Goal: Information Seeking & Learning: Check status

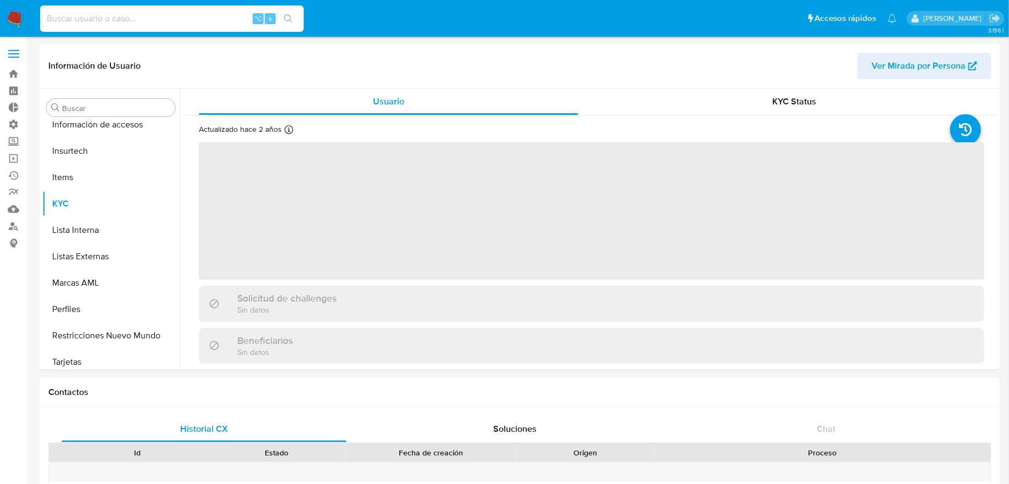
click at [218, 15] on input at bounding box center [172, 19] width 264 height 14
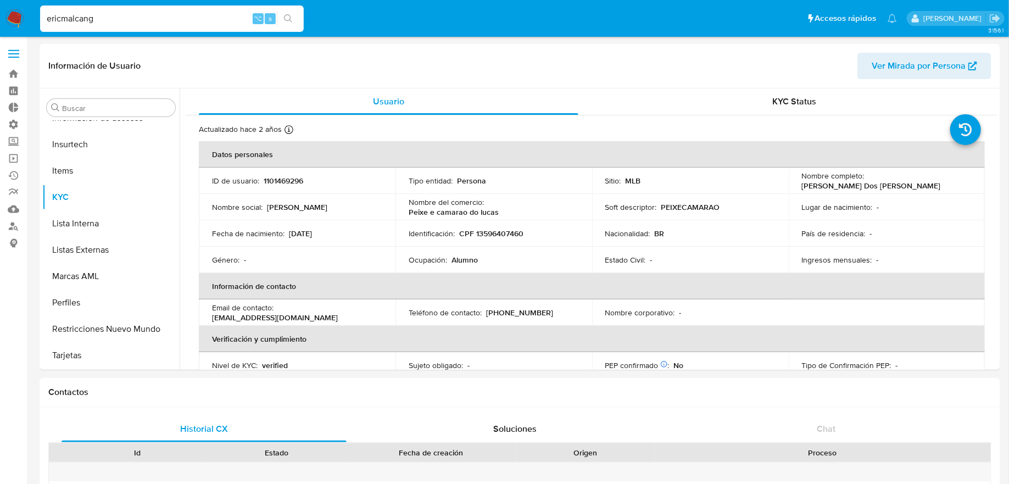
type input "ericmalcangi"
select select "10"
type input "ericmalcangi"
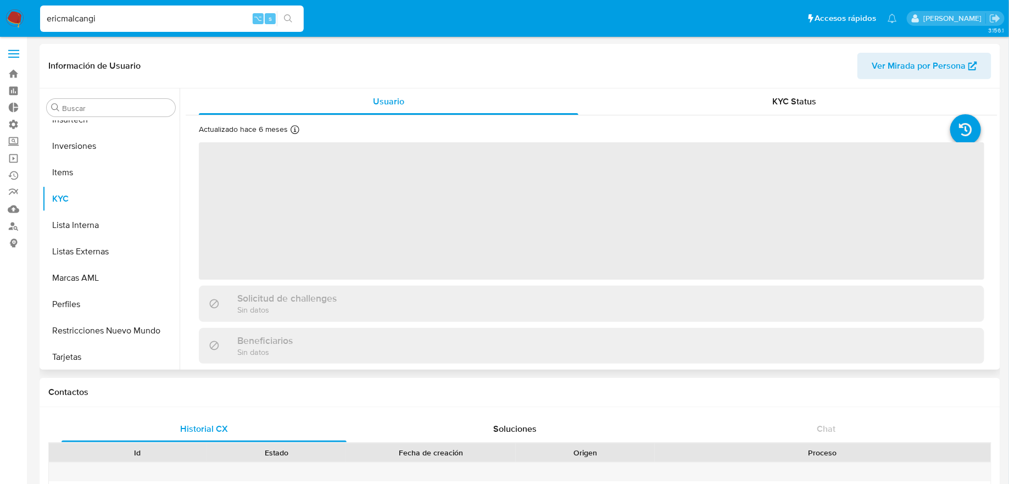
scroll to position [516, 0]
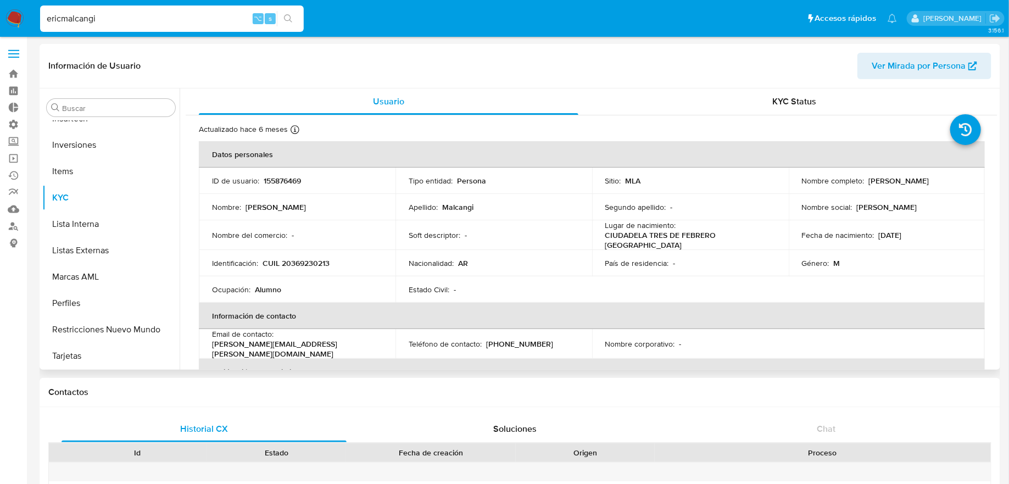
select select "10"
click at [292, 177] on p "155876469" at bounding box center [282, 181] width 37 height 10
copy p "155876469"
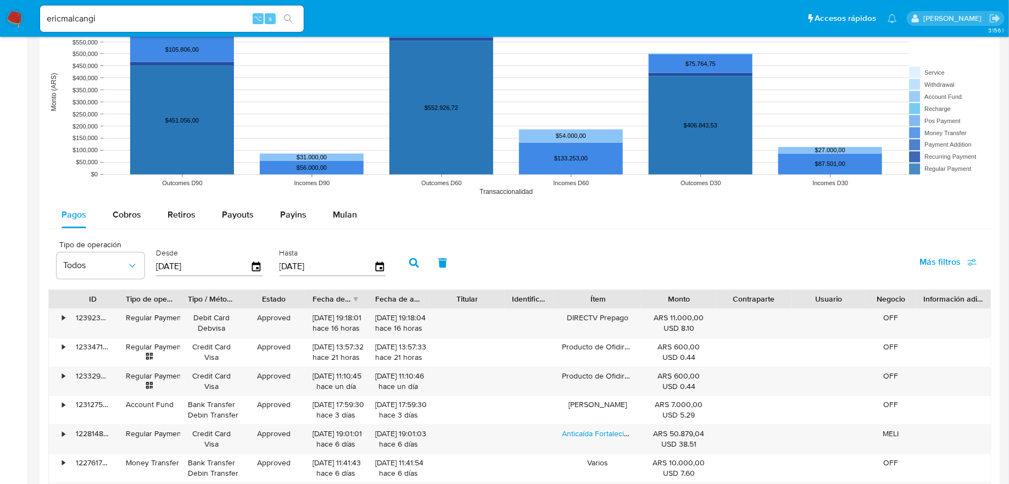
scroll to position [875, 0]
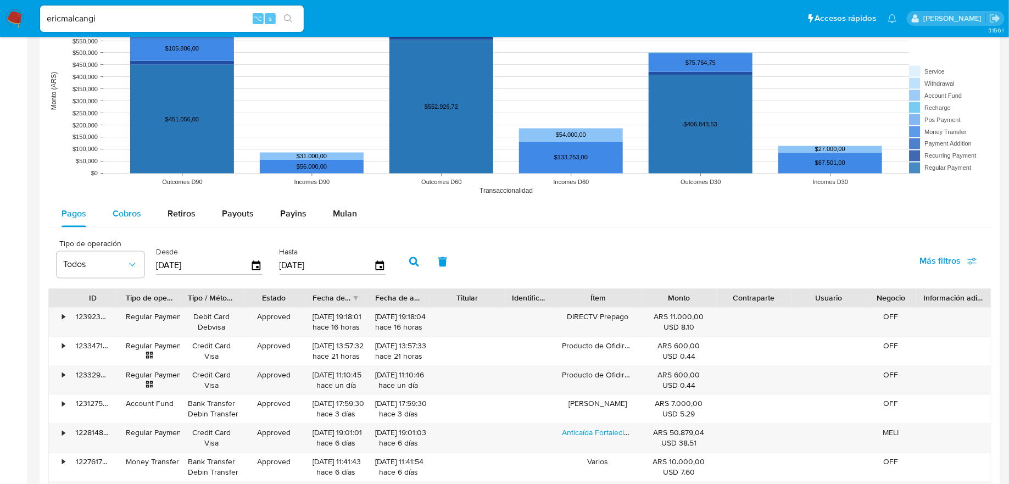
click at [142, 212] on button "Cobros" at bounding box center [126, 214] width 55 height 26
select select "10"
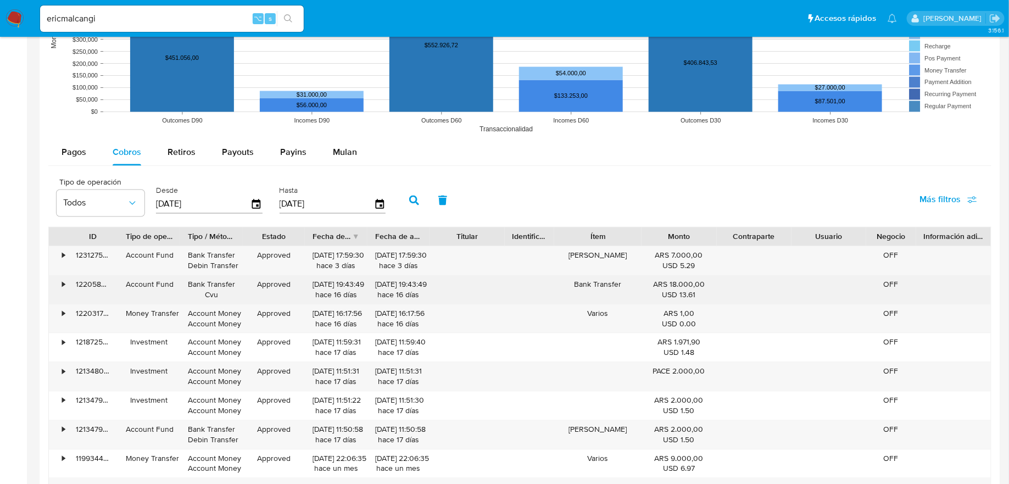
scroll to position [941, 0]
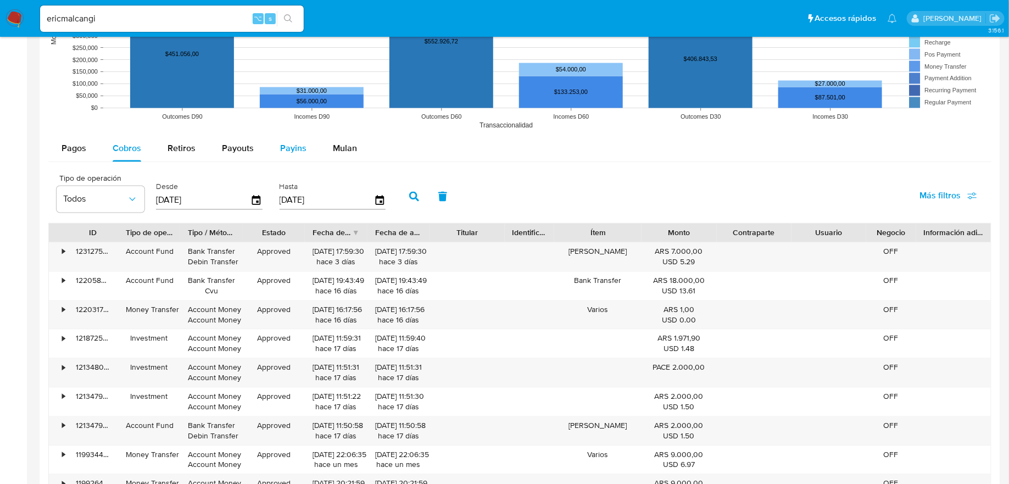
click at [296, 139] on div "Payins" at bounding box center [293, 149] width 26 height 26
select select "10"
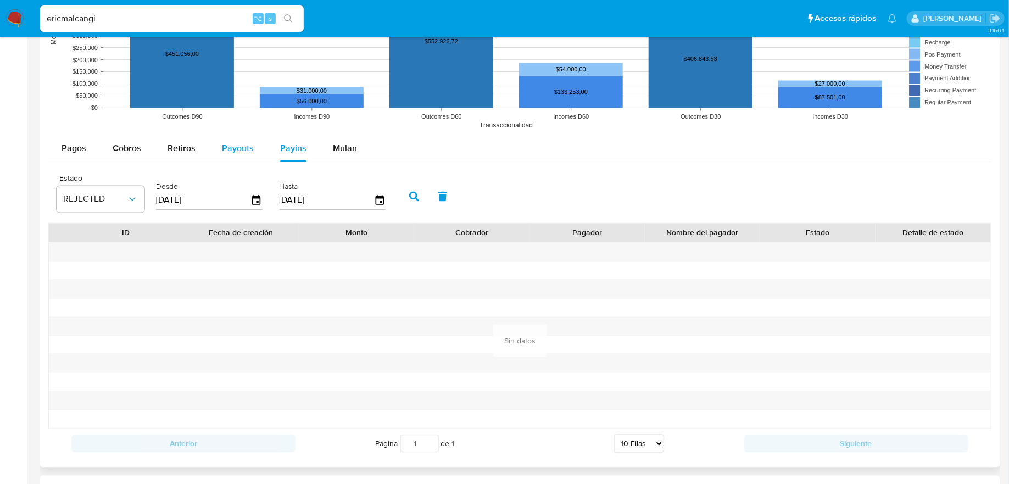
click at [225, 142] on span "Payouts" at bounding box center [238, 148] width 32 height 13
select select "10"
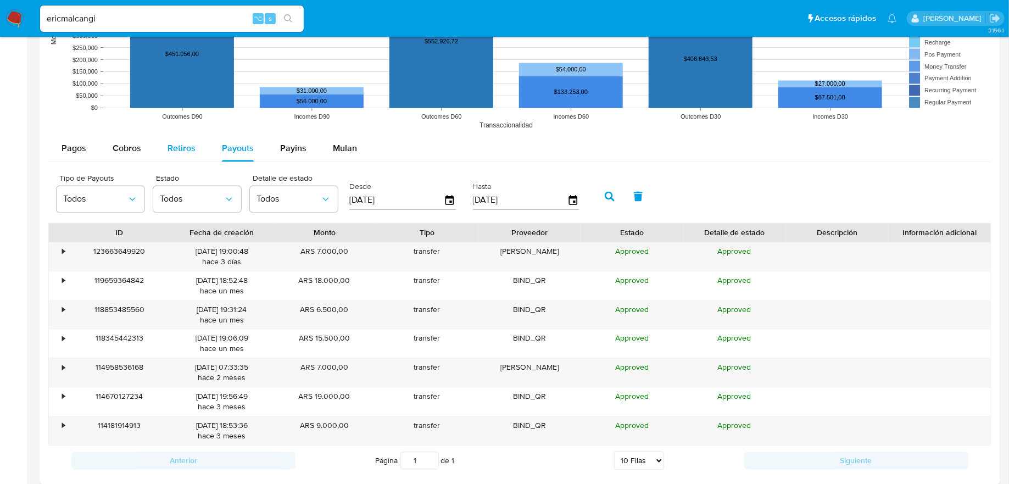
click at [183, 151] on span "Retiros" at bounding box center [182, 148] width 28 height 13
select select "10"
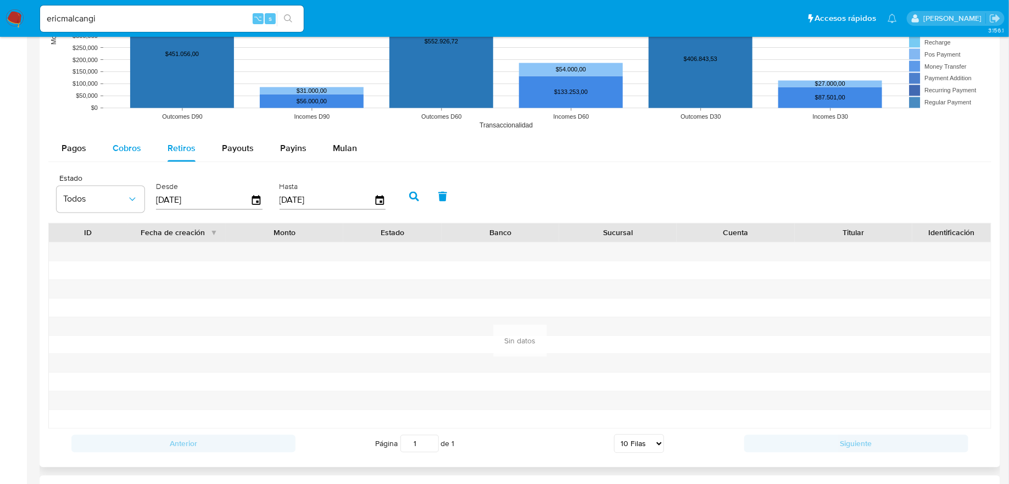
click at [138, 149] on span "Cobros" at bounding box center [127, 148] width 29 height 13
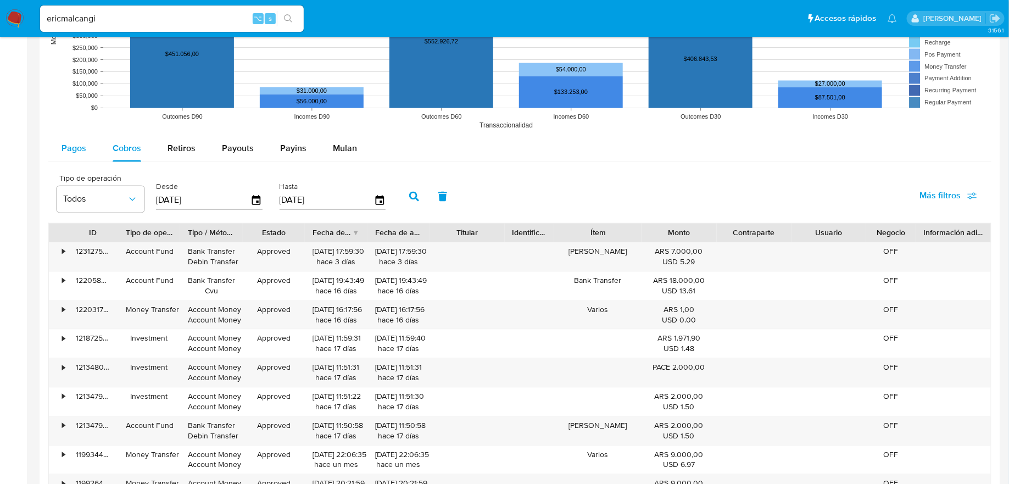
click at [73, 143] on span "Pagos" at bounding box center [74, 148] width 25 height 13
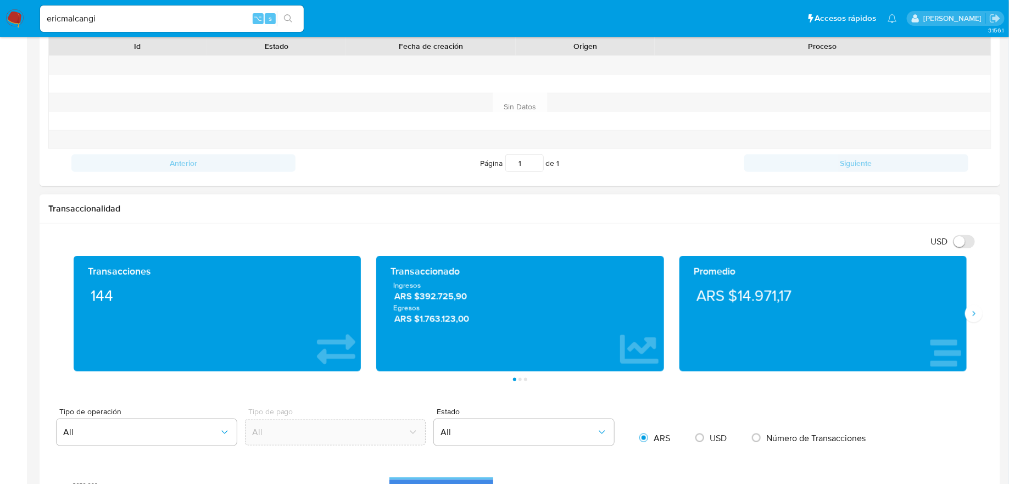
scroll to position [0, 0]
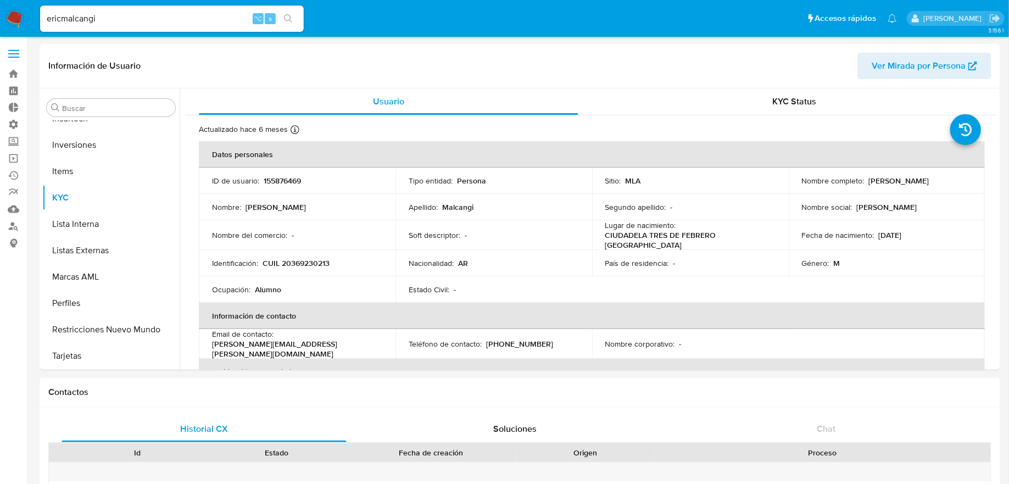
click at [137, 14] on input "ericmalcangi" at bounding box center [172, 19] width 264 height 14
type input "AVECESAR"
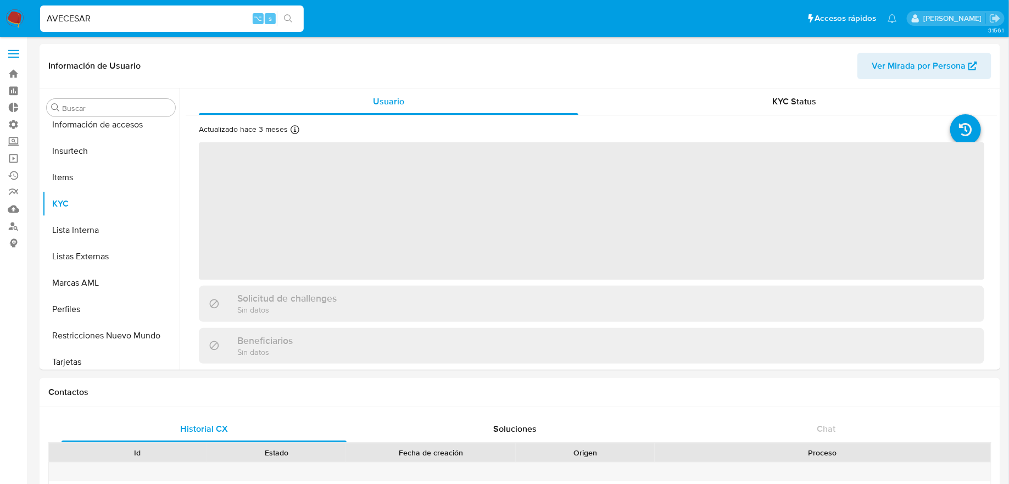
scroll to position [491, 0]
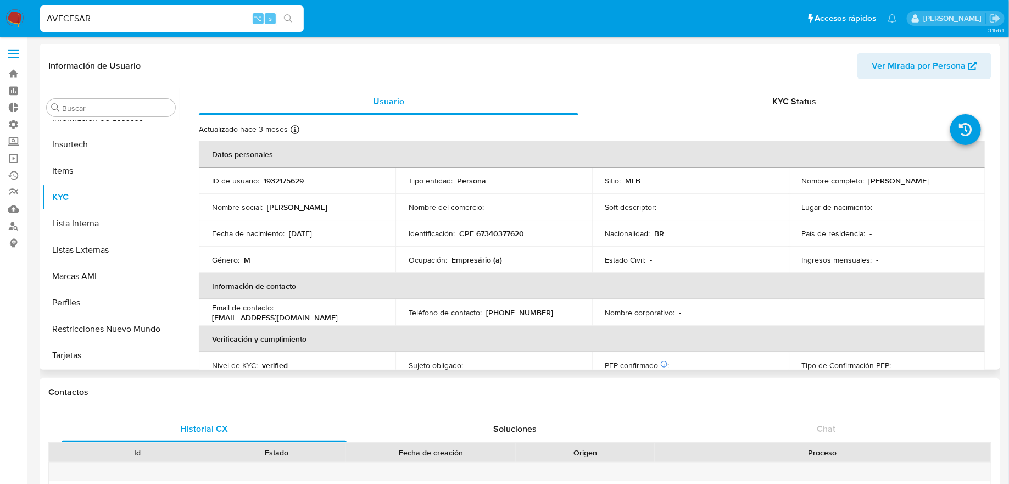
select select "10"
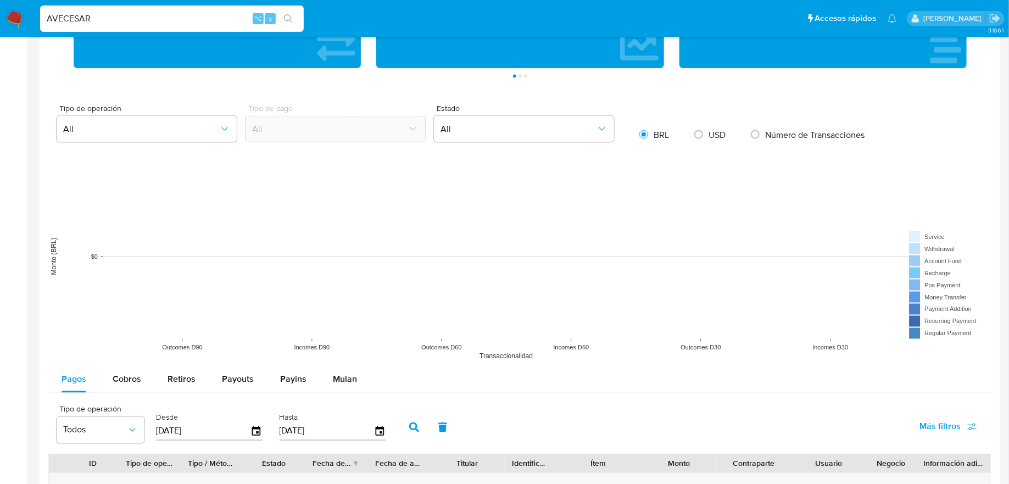
scroll to position [899, 0]
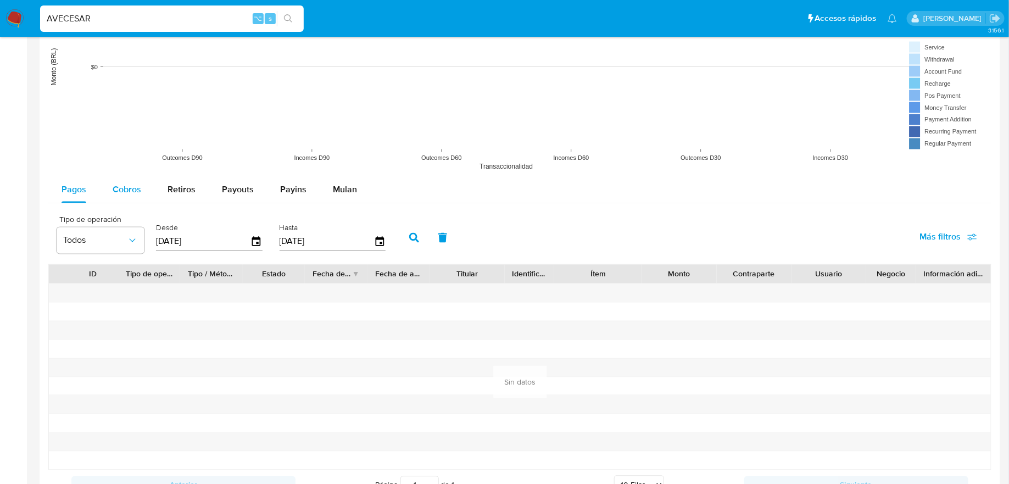
click at [130, 197] on div "Cobros" at bounding box center [127, 190] width 29 height 26
select select "10"
click at [227, 16] on input "AVECESAR" at bounding box center [172, 19] width 264 height 14
click at [63, 16] on input "AVECESAR" at bounding box center [172, 19] width 264 height 14
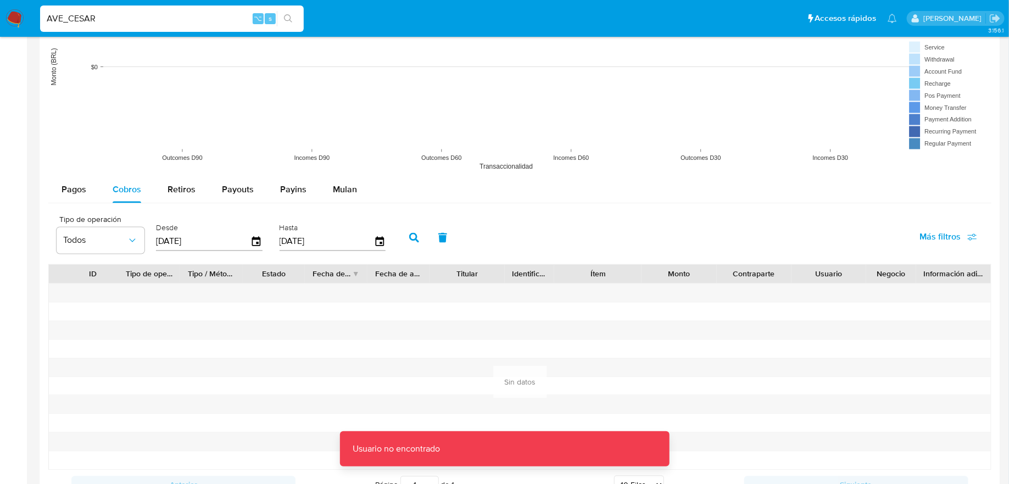
click at [63, 16] on input "AVE_CESAR" at bounding box center [172, 19] width 264 height 14
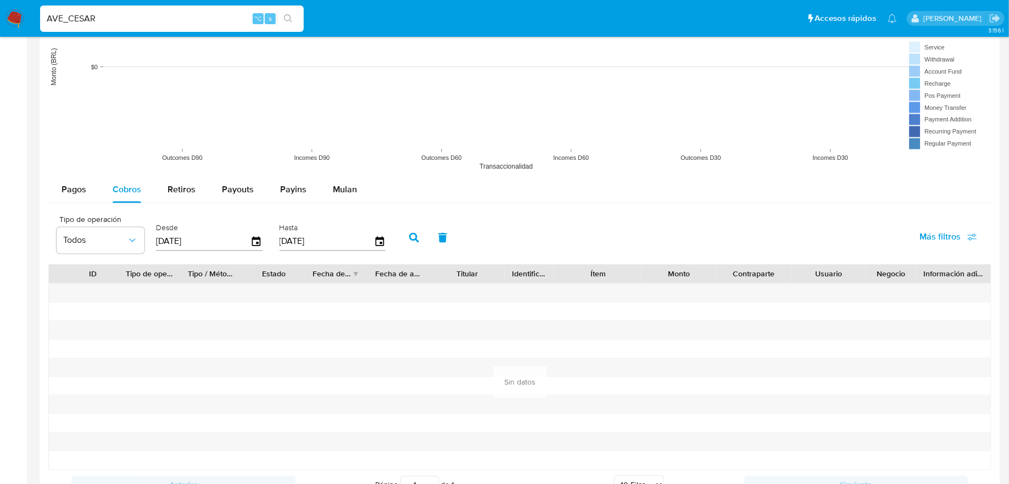
click at [163, 16] on input "AVE_CESAR" at bounding box center [172, 19] width 264 height 14
type input "santi greco"
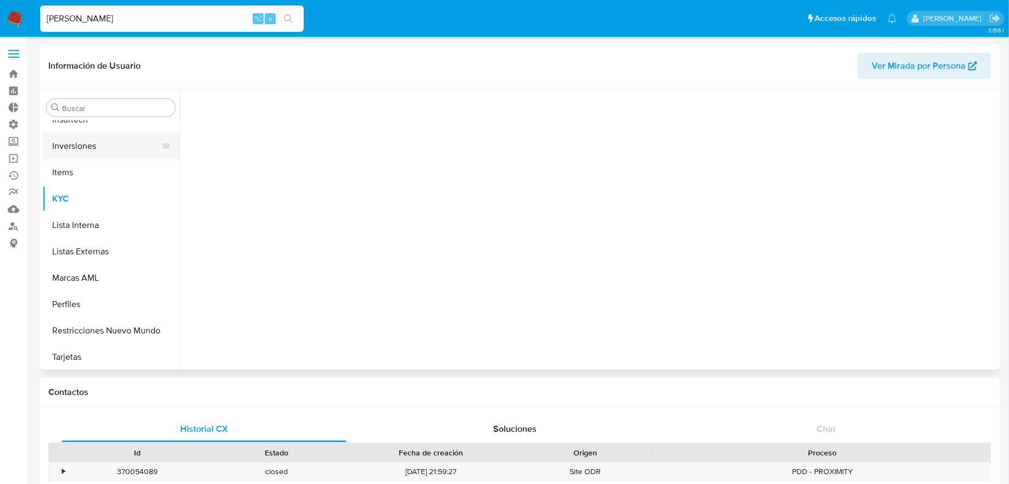
scroll to position [516, 0]
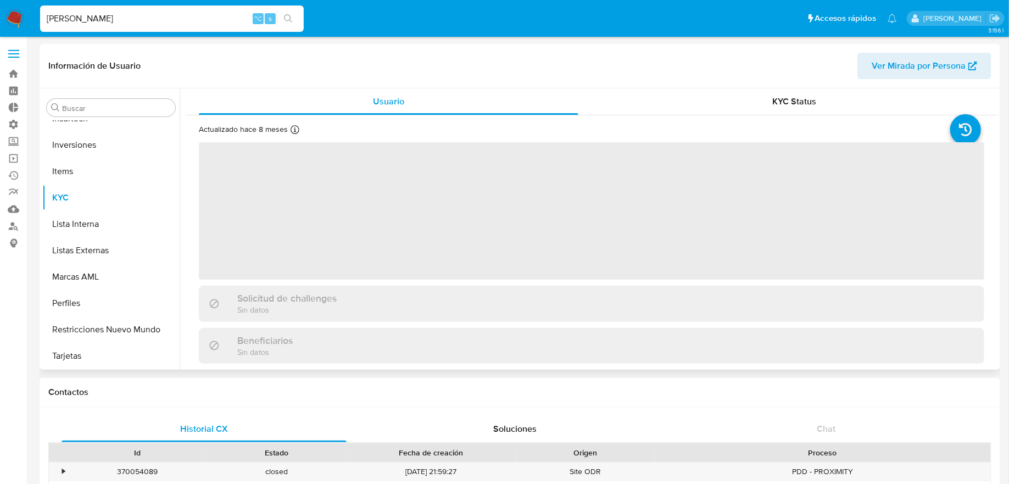
select select "10"
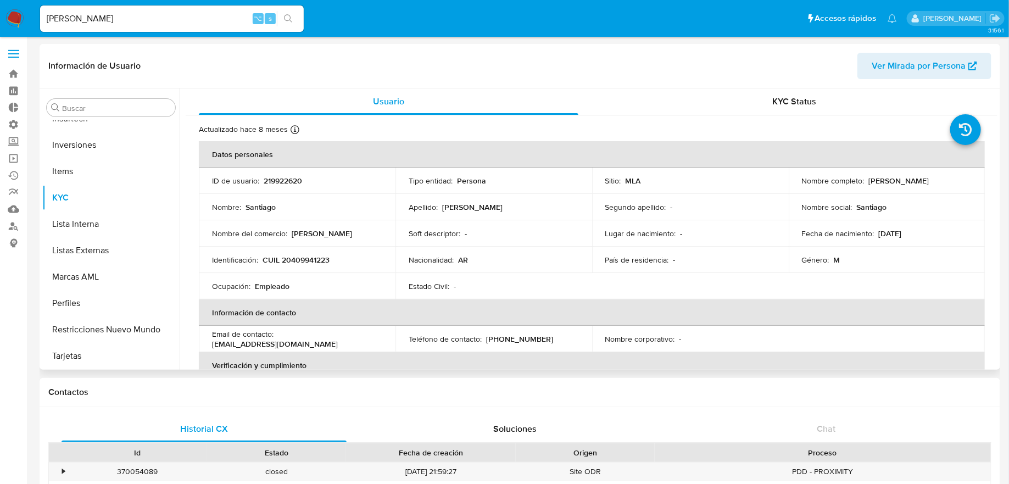
click at [300, 181] on p "219922620" at bounding box center [283, 181] width 38 height 10
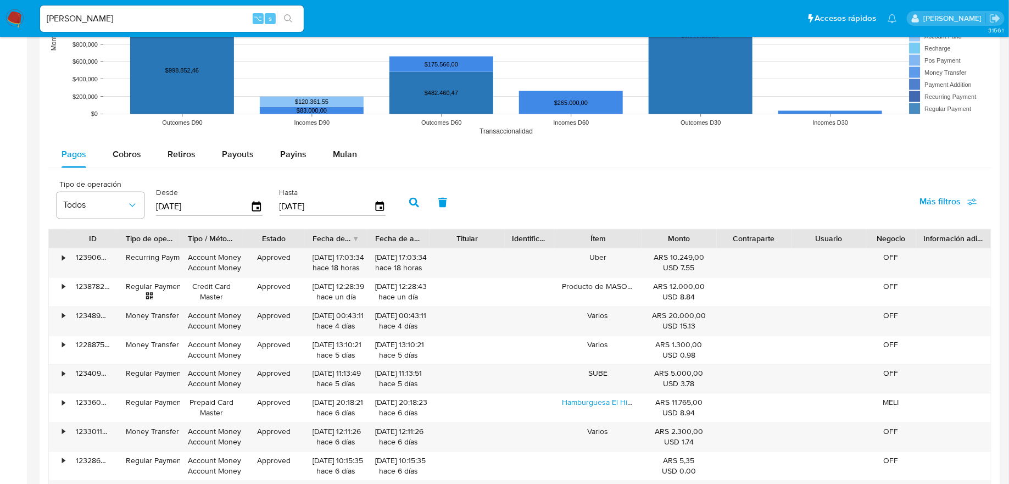
scroll to position [899, 0]
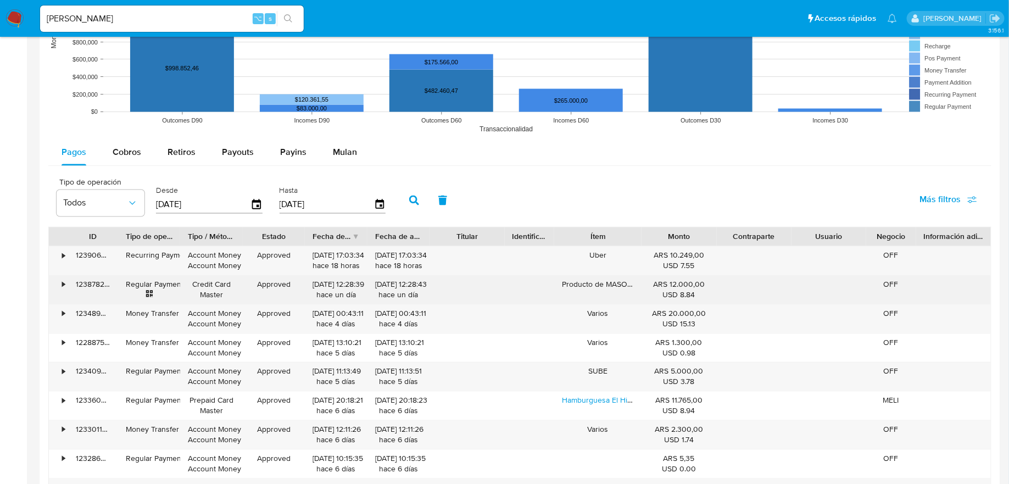
click at [98, 280] on div "123878291550" at bounding box center [93, 290] width 50 height 29
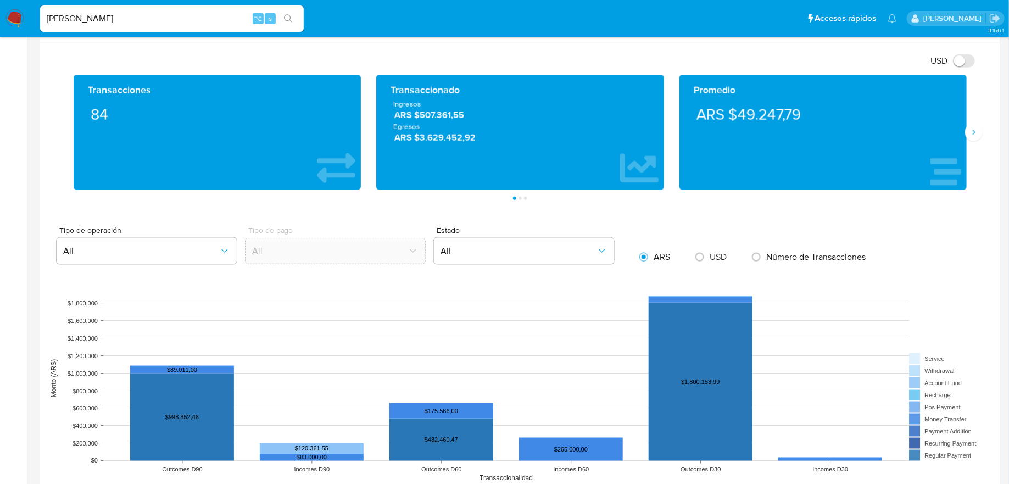
scroll to position [0, 0]
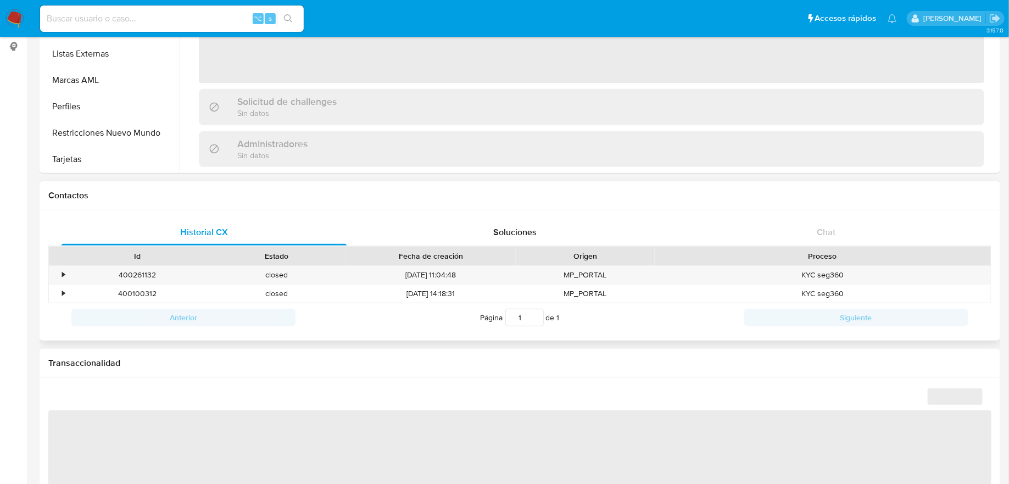
scroll to position [580, 0]
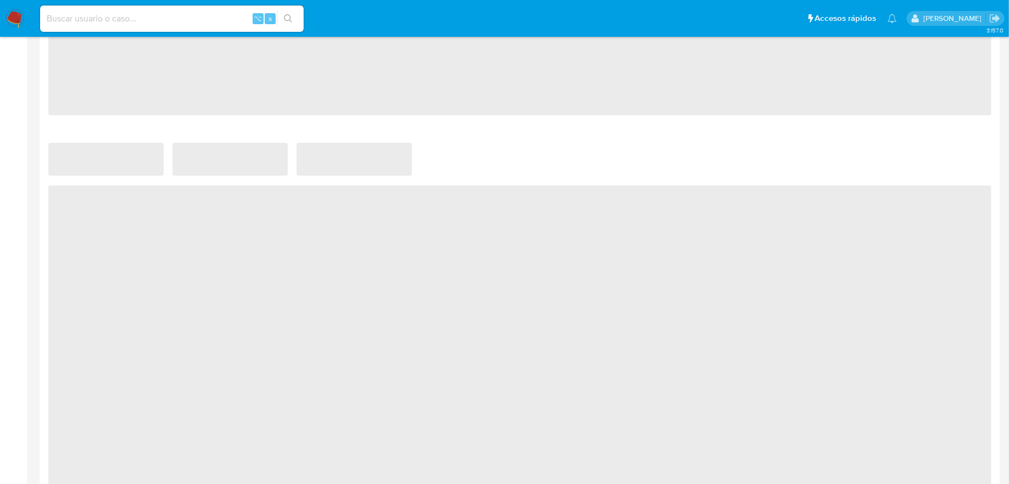
select select "10"
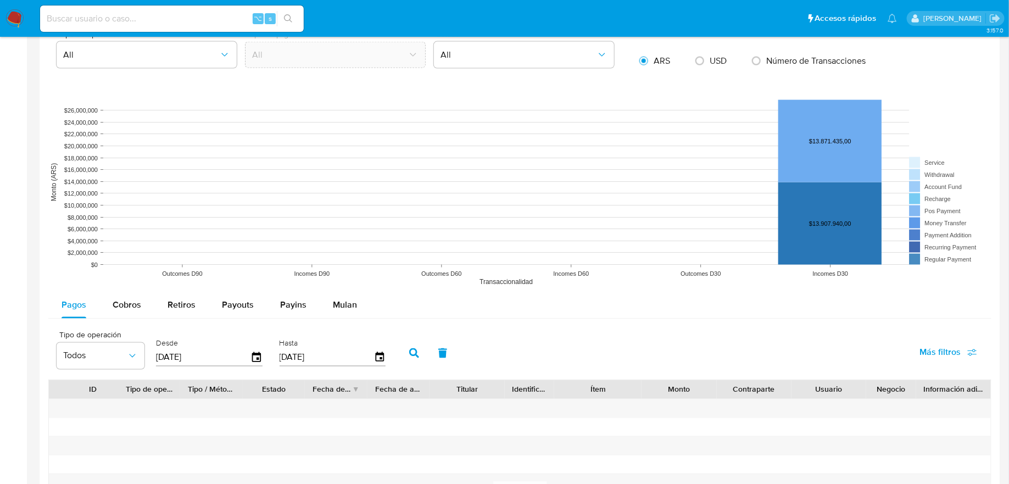
scroll to position [916, 0]
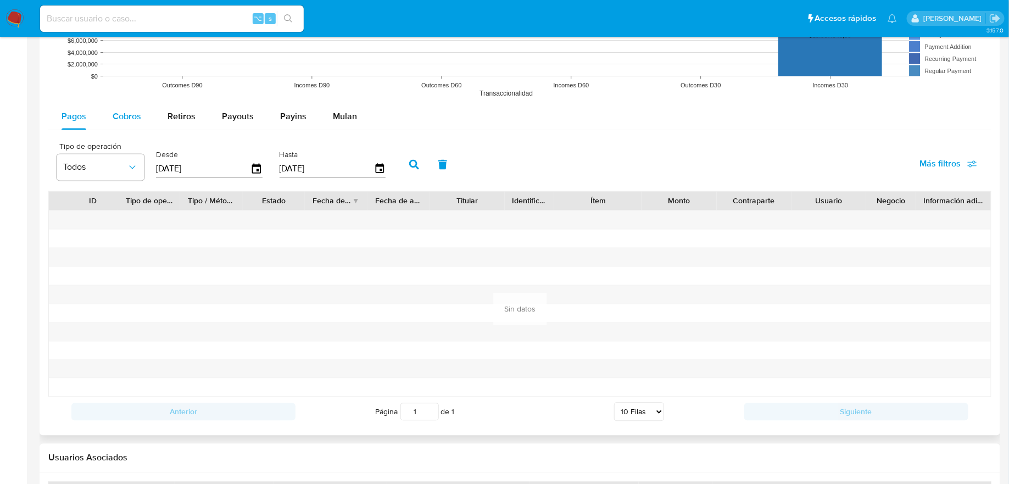
click at [114, 127] on div "Cobros" at bounding box center [127, 117] width 29 height 26
select select "10"
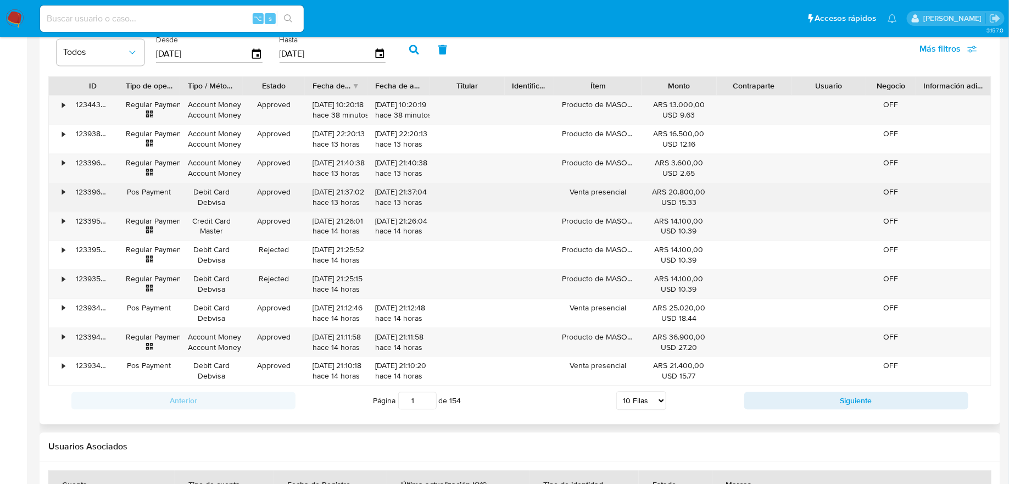
scroll to position [1056, 0]
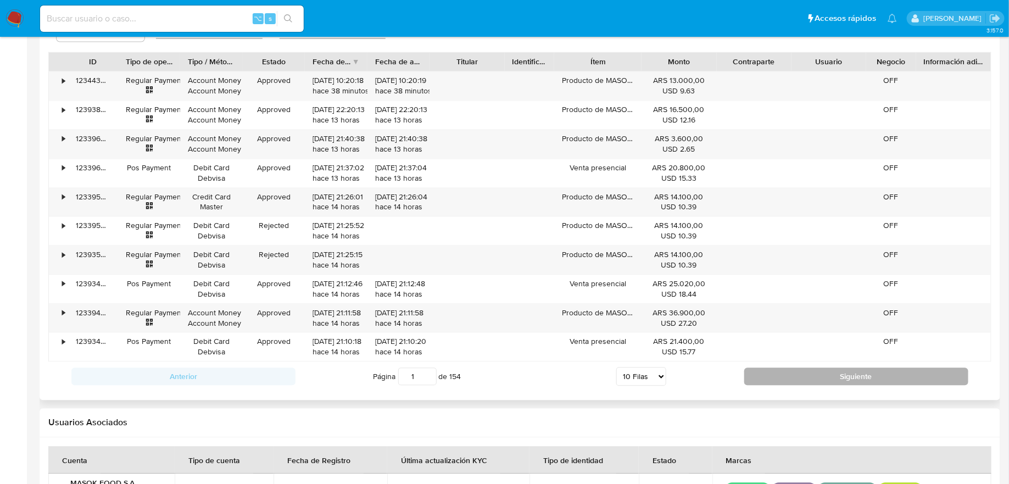
click at [791, 380] on button "Siguiente" at bounding box center [856, 377] width 224 height 18
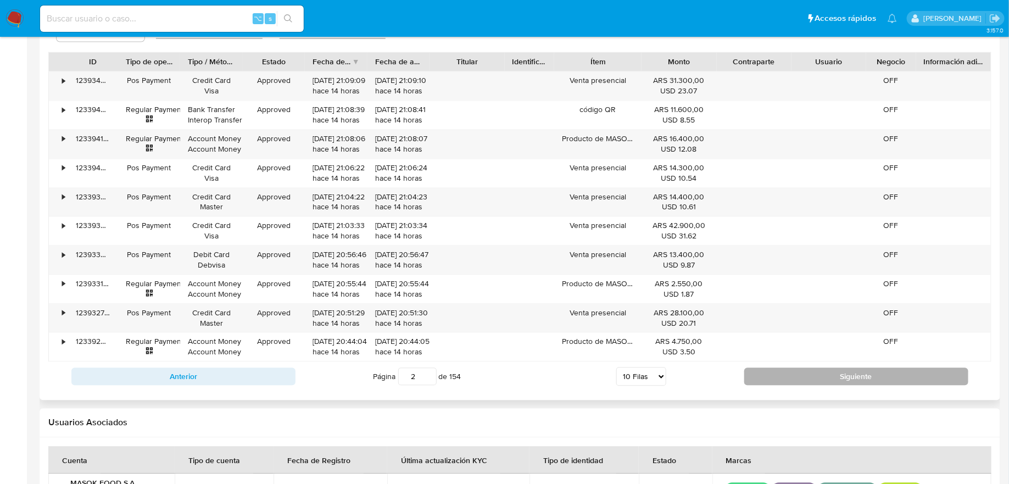
click at [774, 375] on button "Siguiente" at bounding box center [856, 377] width 224 height 18
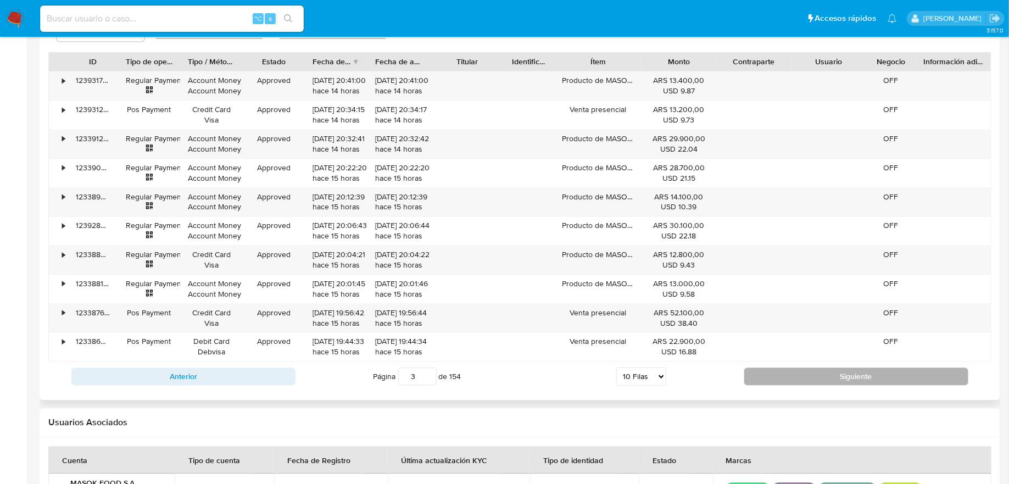
click at [774, 375] on button "Siguiente" at bounding box center [856, 377] width 224 height 18
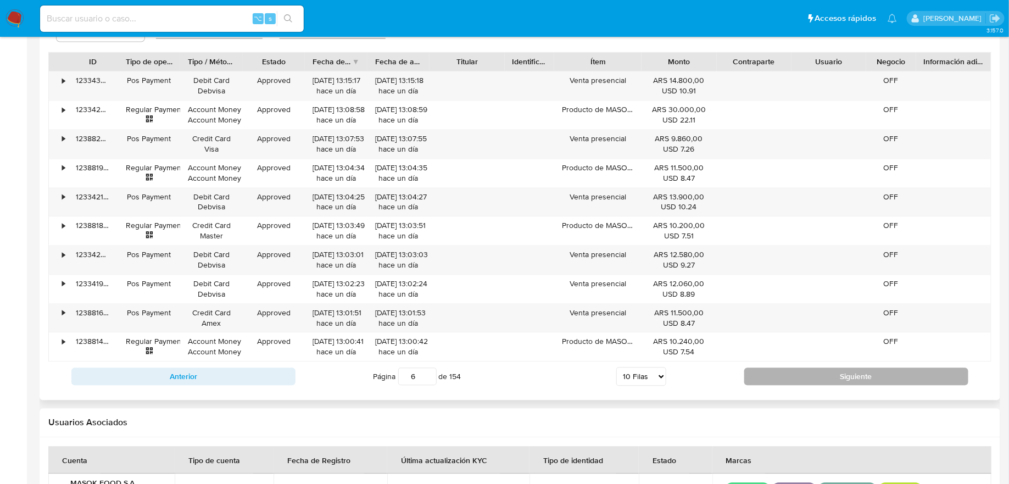
click at [774, 375] on button "Siguiente" at bounding box center [856, 377] width 224 height 18
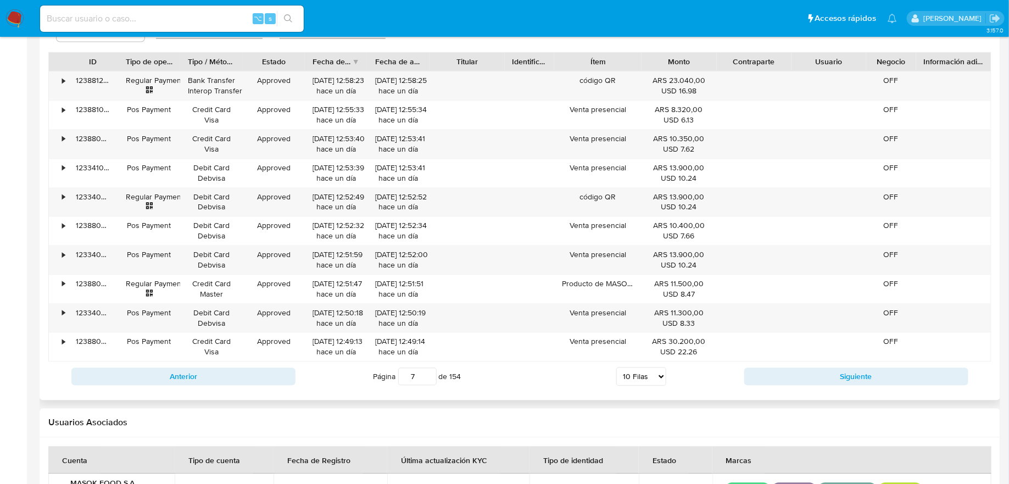
scroll to position [1047, 0]
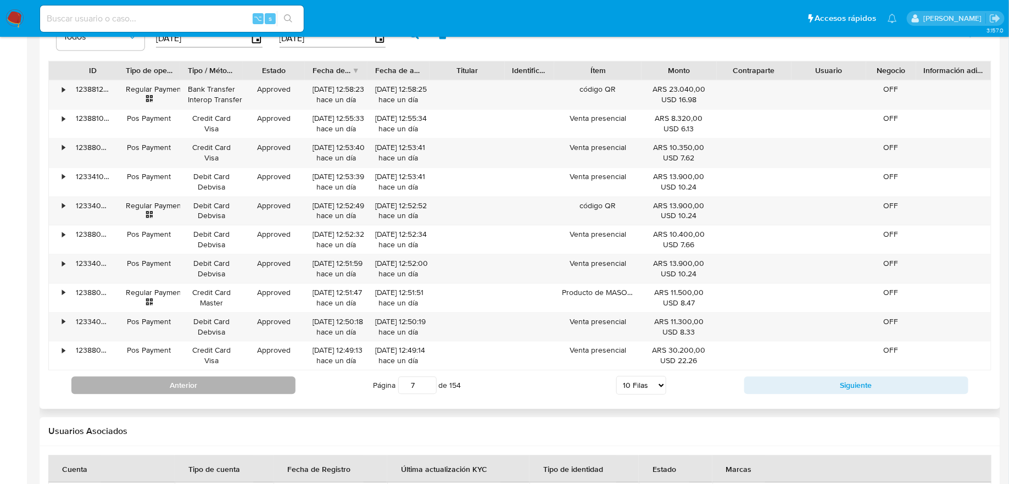
click at [261, 379] on button "Anterior" at bounding box center [183, 385] width 224 height 18
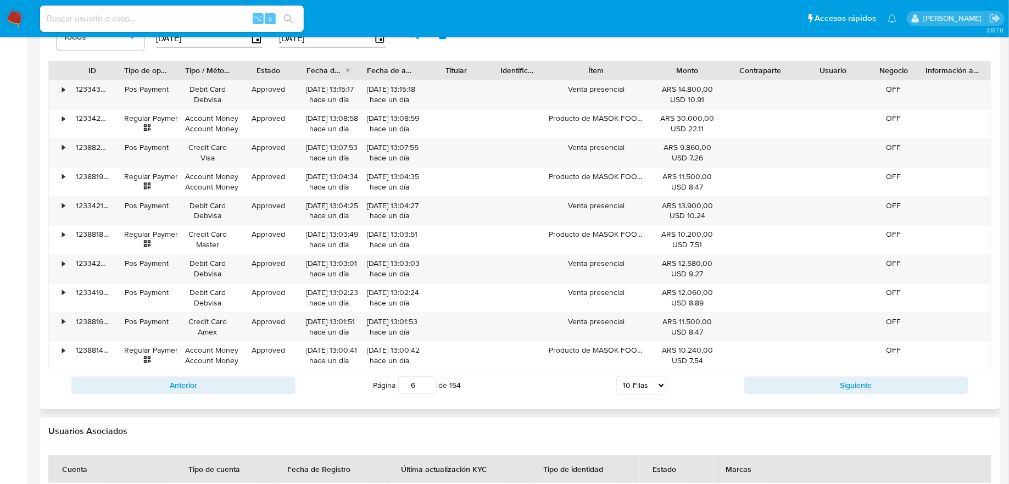
drag, startPoint x: 640, startPoint y: 69, endPoint x: 662, endPoint y: 72, distance: 22.1
click at [662, 72] on div "ID Tipo de operación Tipo / Método Estado Fecha de creación Fecha de aprobación…" at bounding box center [520, 70] width 942 height 19
click at [772, 381] on button "Siguiente" at bounding box center [856, 385] width 224 height 18
type input "7"
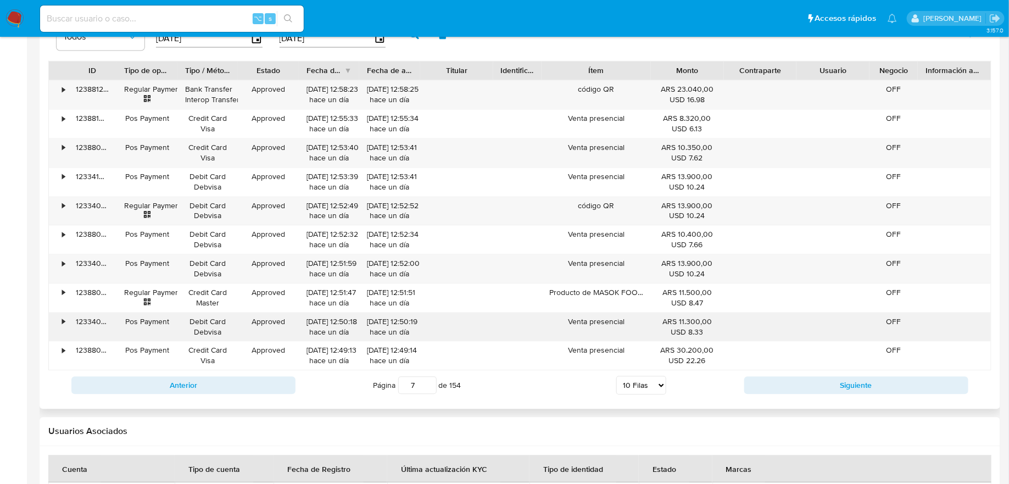
click at [628, 313] on div "Venta presencial" at bounding box center [596, 327] width 109 height 29
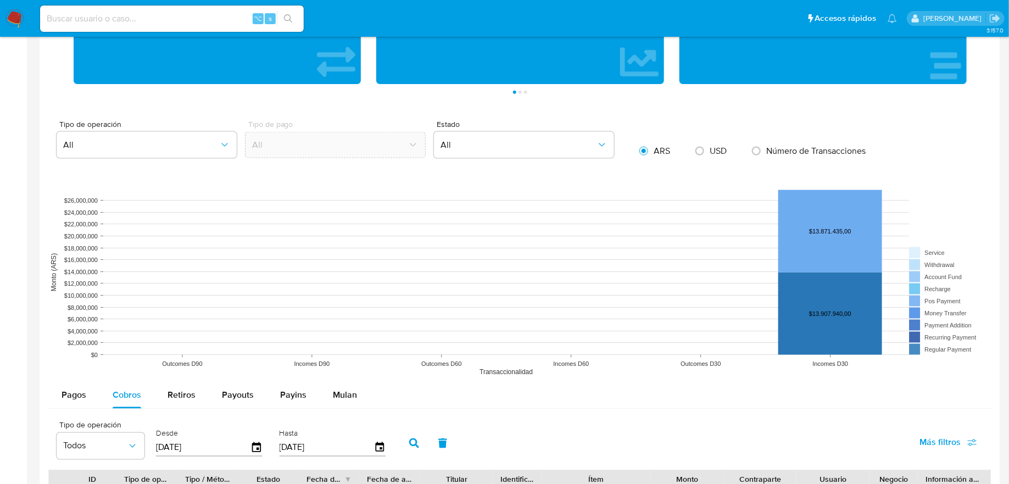
scroll to position [166, 0]
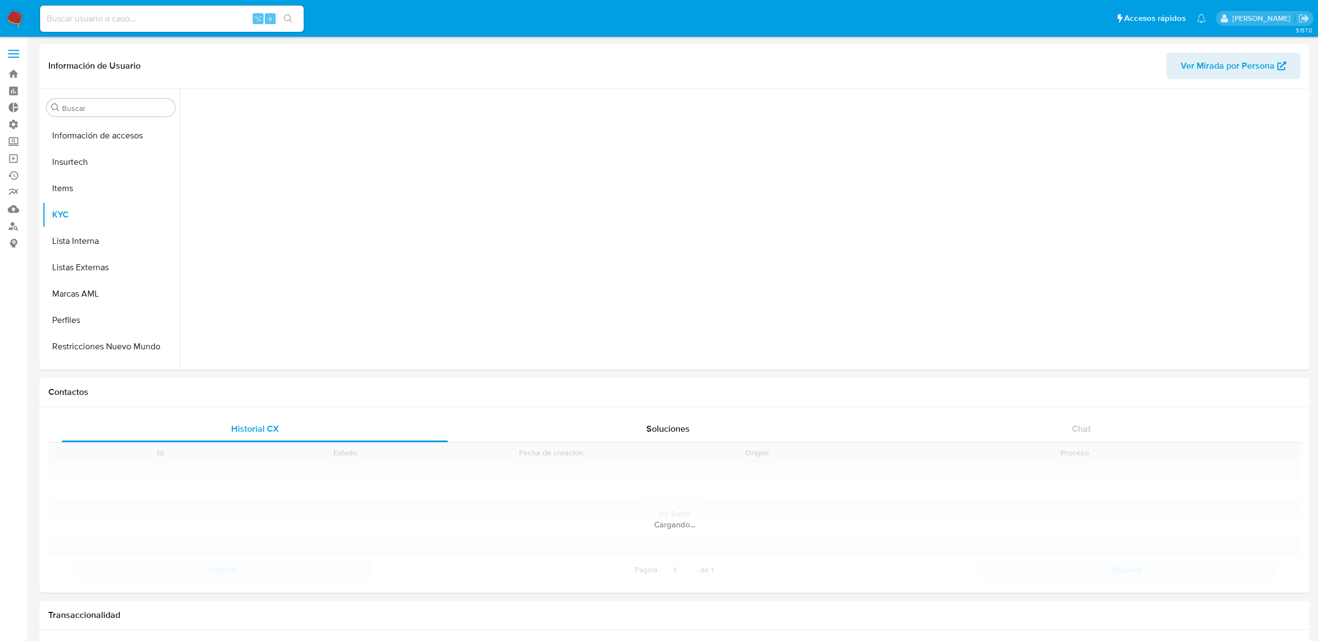
click at [222, 21] on input at bounding box center [172, 19] width 264 height 14
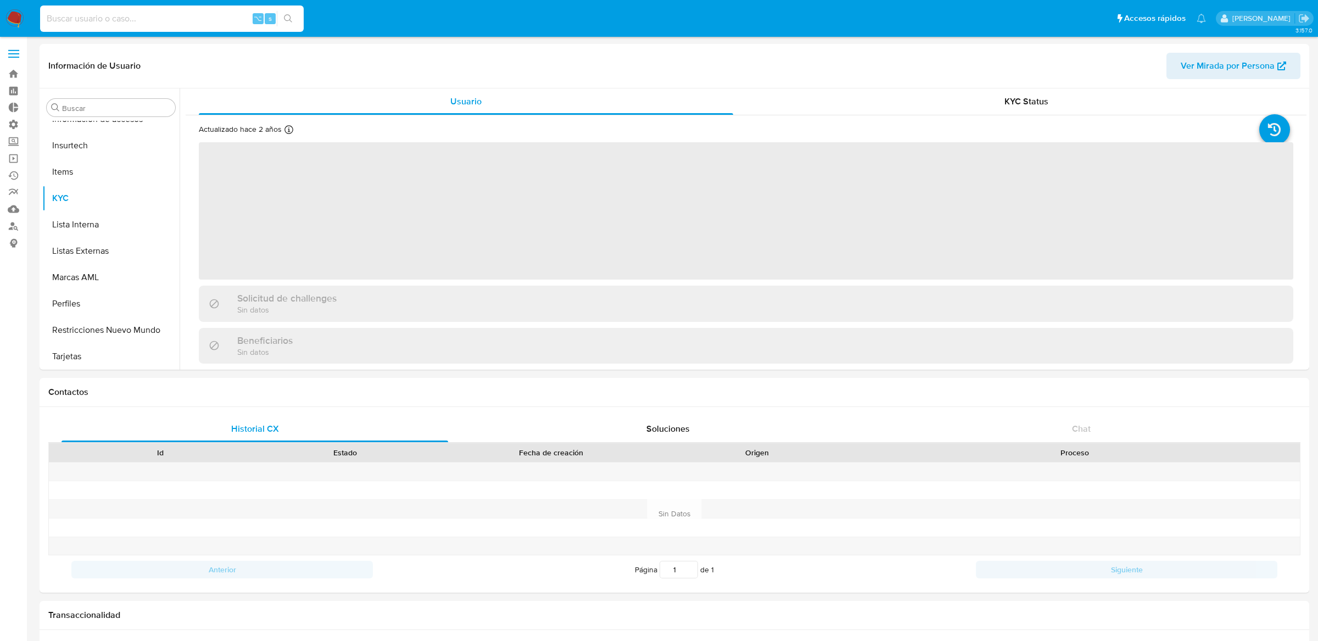
scroll to position [490, 0]
paste input "e326c2acdb9956c1b2a4700ae942e6de"
type input "e326c2acdb9956c1b2a4700ae942e6de"
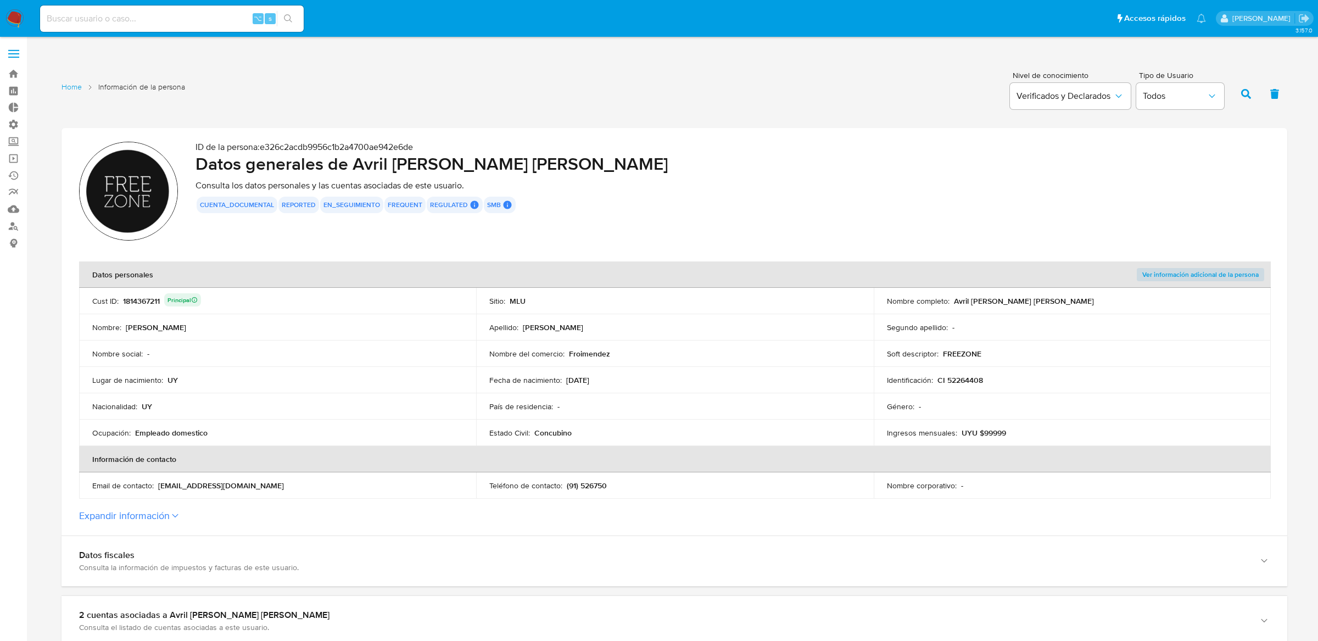
click at [224, 12] on input at bounding box center [172, 19] width 264 height 14
type input "ericmalcangi"
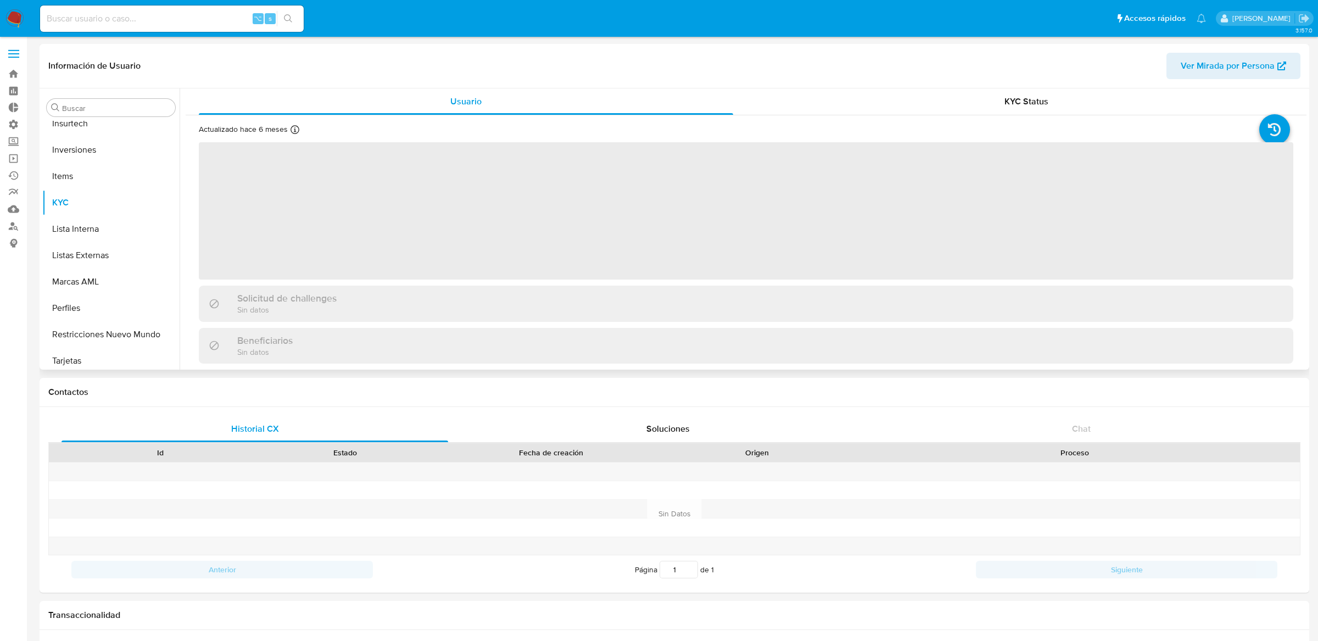
scroll to position [516, 0]
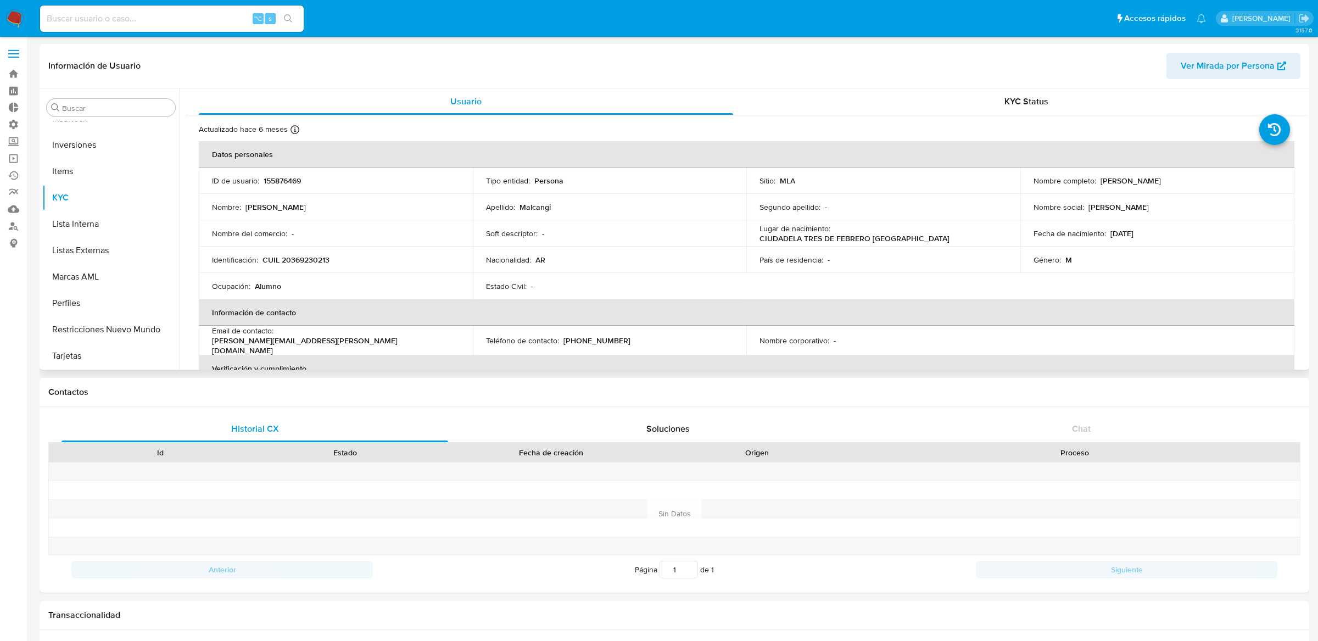
select select "10"
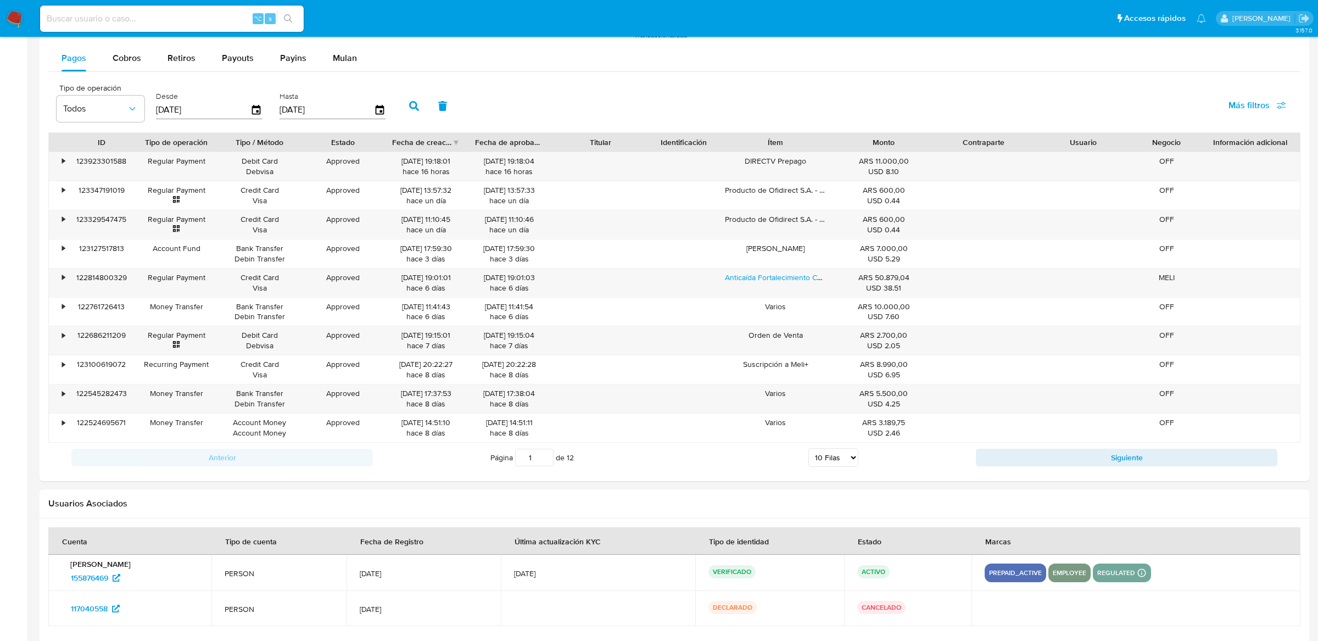
scroll to position [1065, 0]
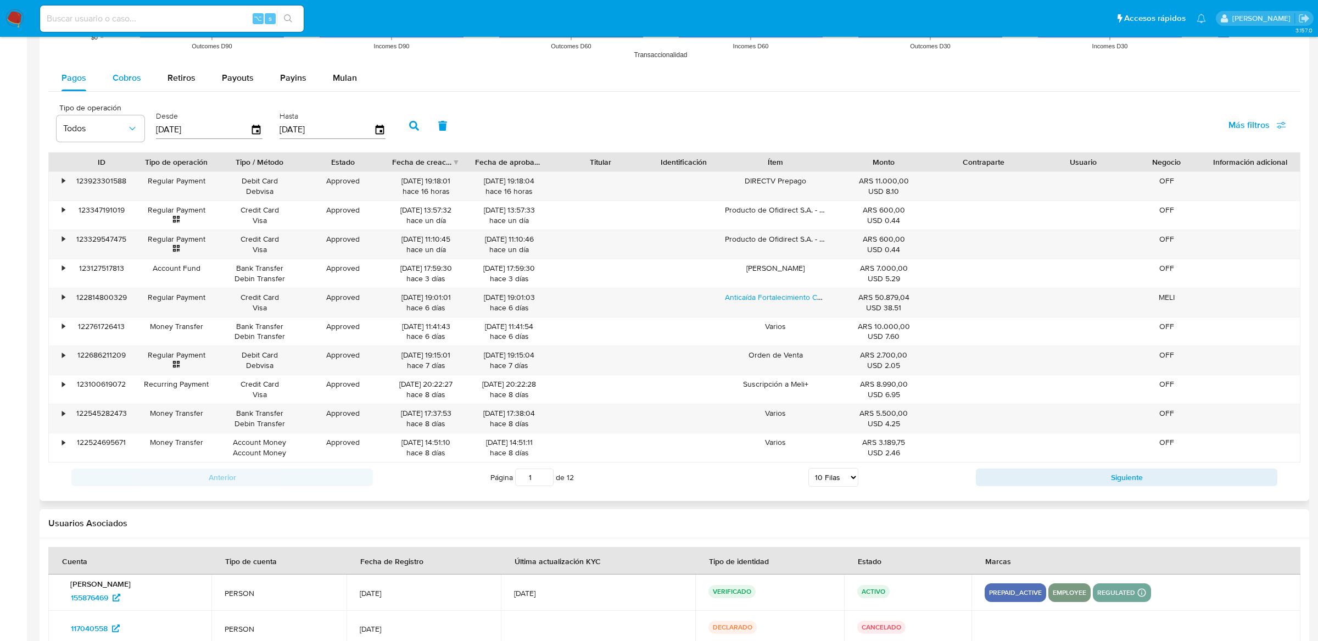
click at [135, 79] on span "Cobros" at bounding box center [127, 77] width 29 height 13
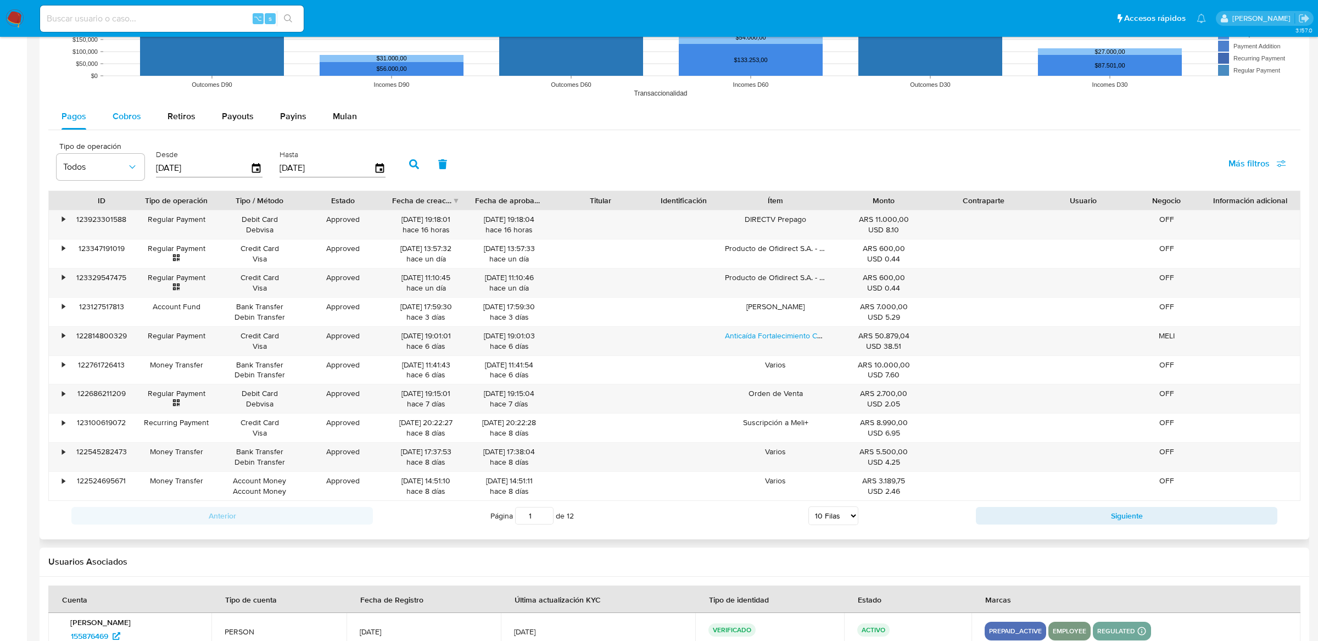
select select "10"
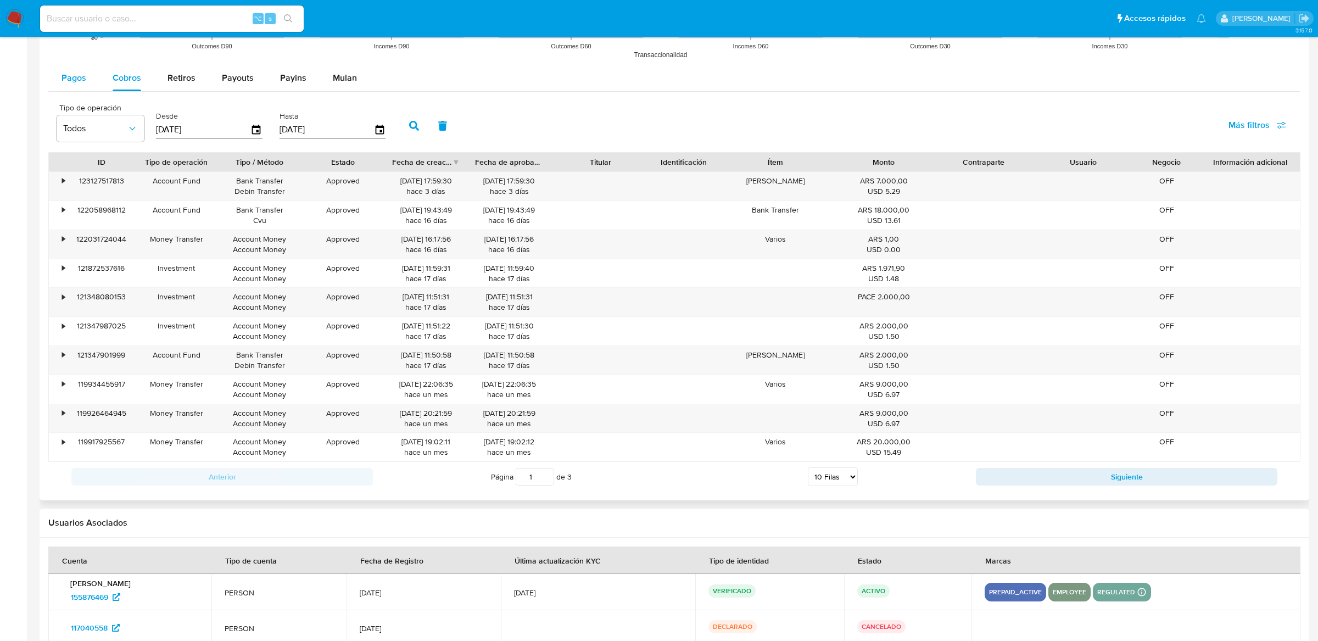
click at [74, 91] on div "Pagos" at bounding box center [74, 78] width 25 height 26
click at [61, 185] on div "•" at bounding box center [58, 186] width 19 height 29
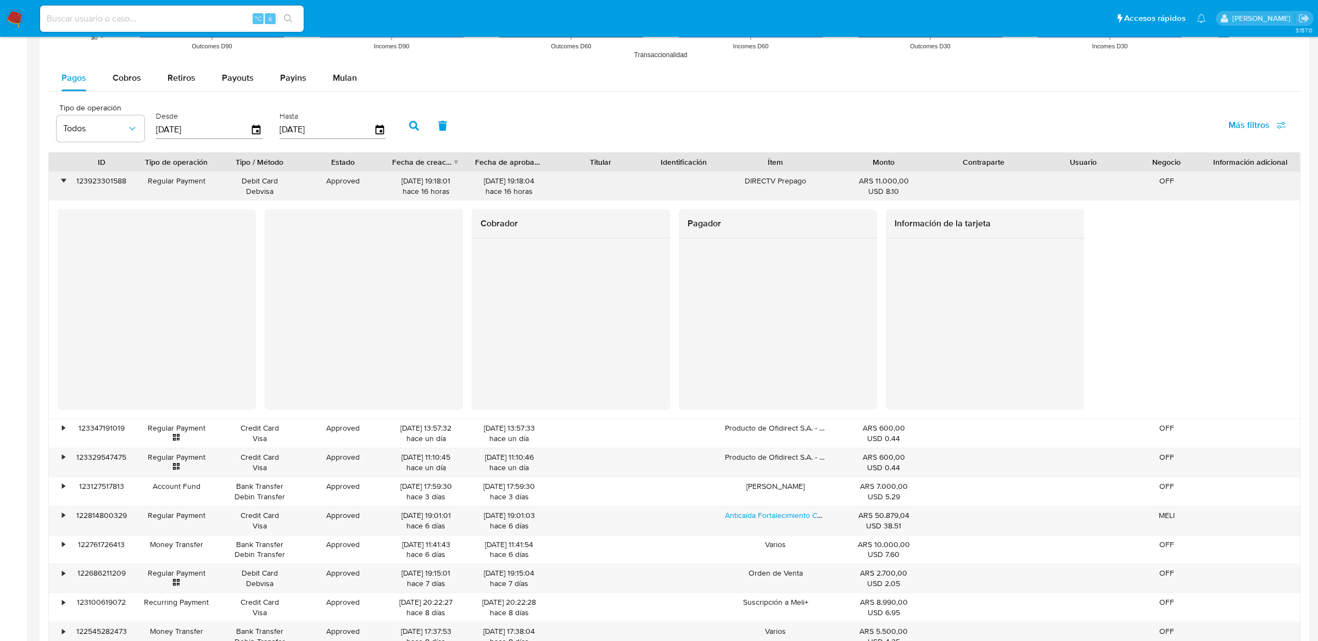
click at [61, 185] on div "•" at bounding box center [58, 186] width 19 height 29
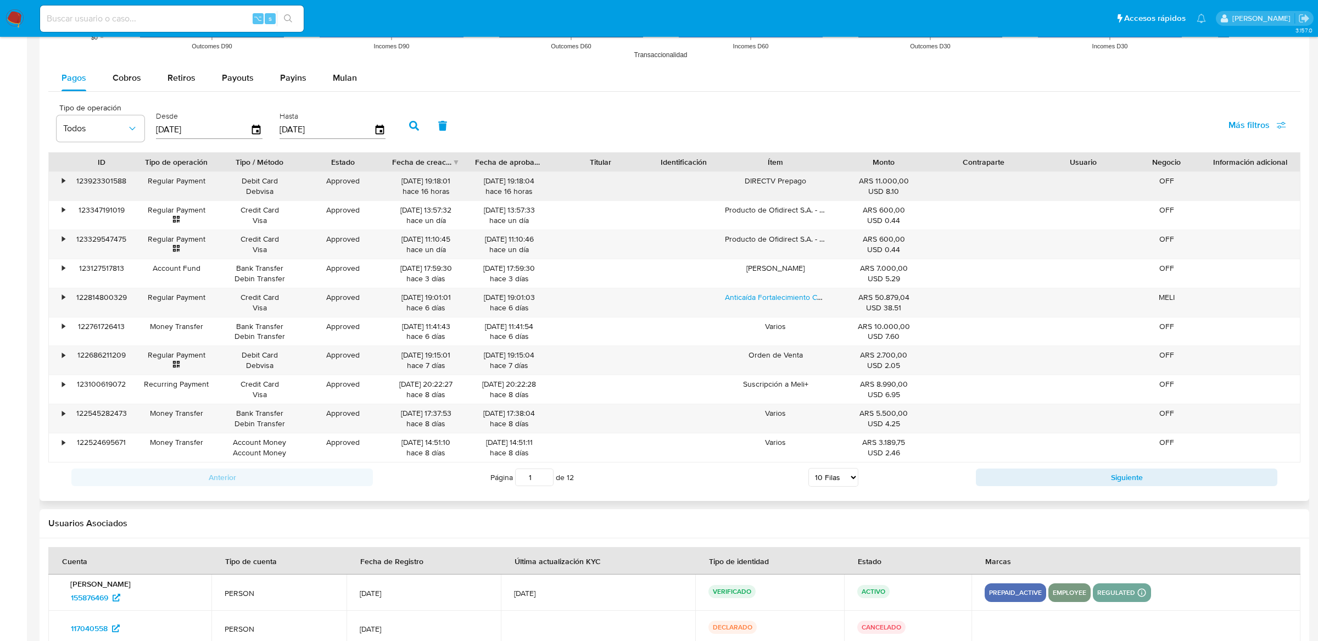
click at [61, 201] on div "•" at bounding box center [58, 186] width 19 height 29
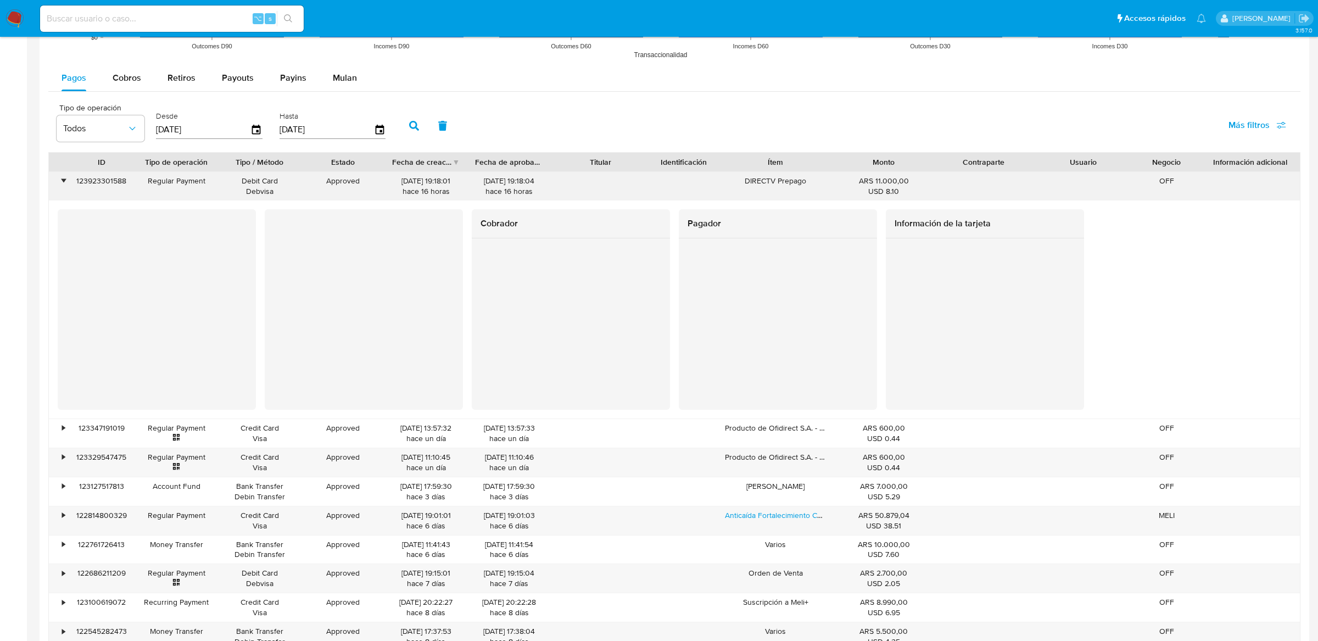
click at [61, 192] on div "•" at bounding box center [58, 186] width 19 height 29
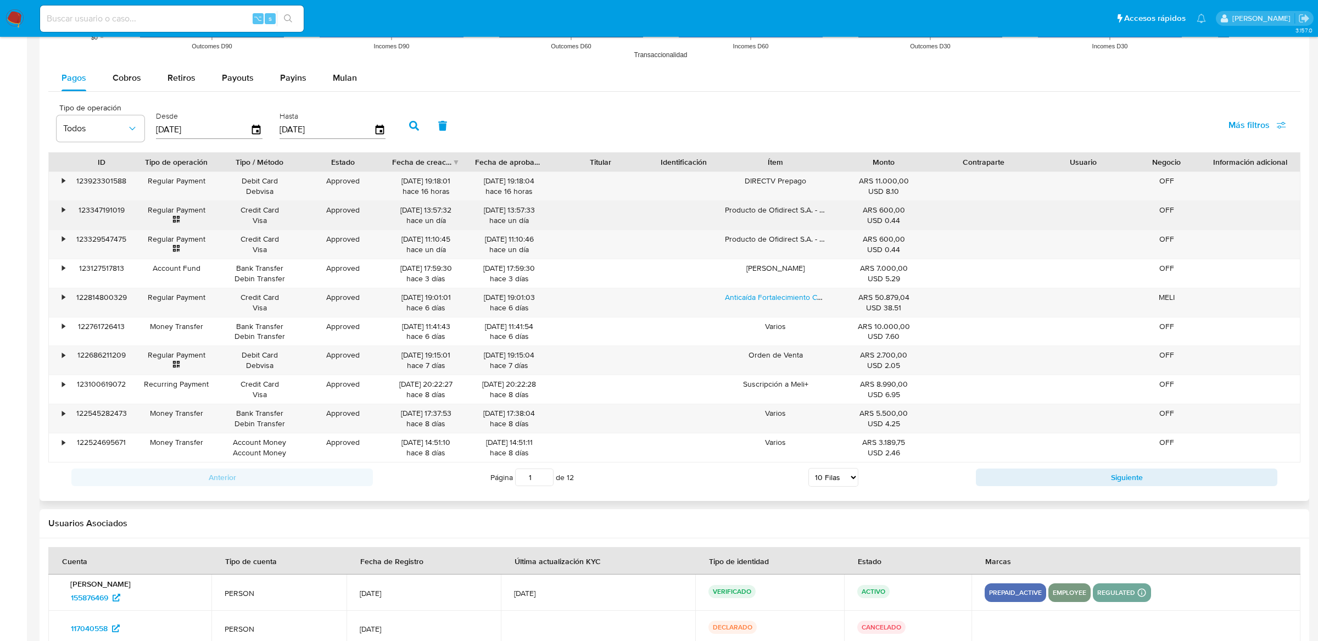
click at [61, 203] on div "•" at bounding box center [58, 215] width 19 height 29
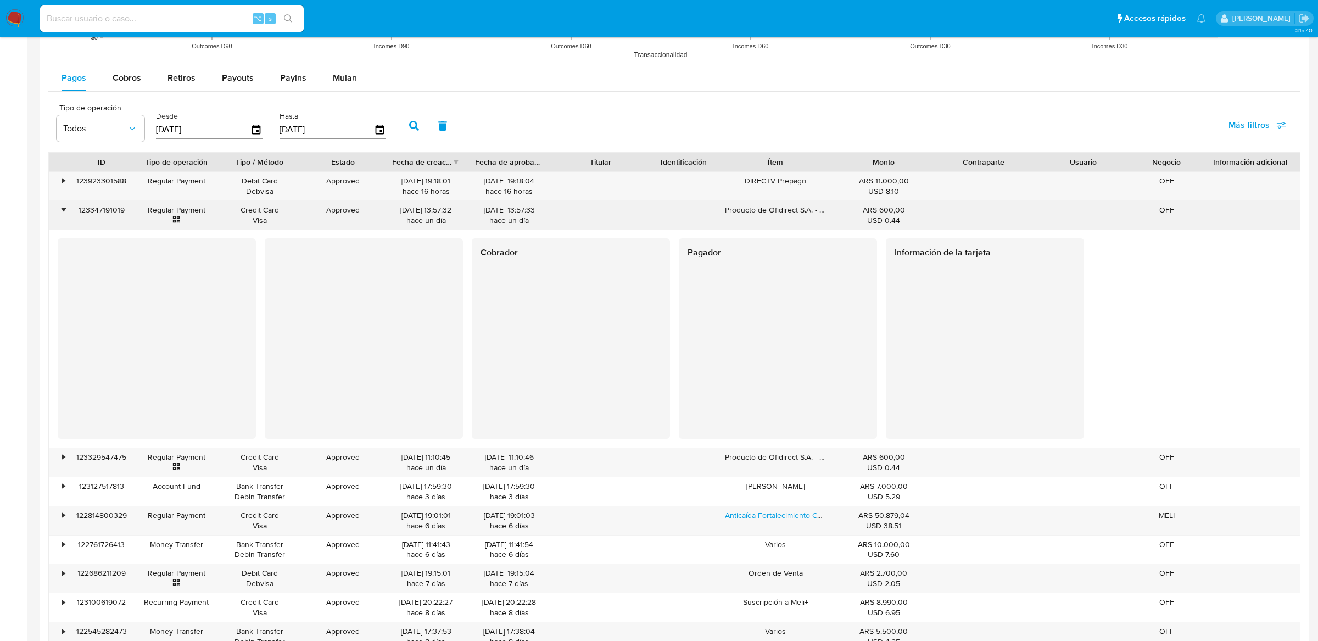
click at [61, 203] on div "•" at bounding box center [58, 215] width 19 height 29
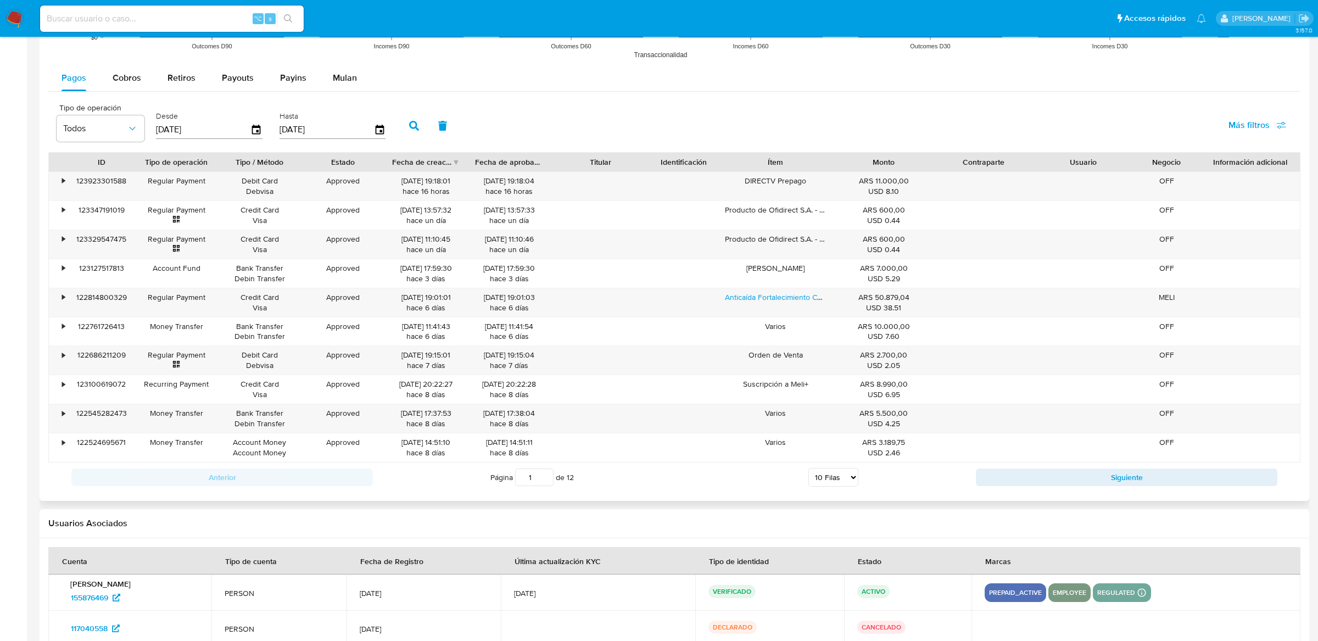
click at [591, 126] on div "Tipo de operación Todos Desde 31/05/2025 Hasta 28/08/2025 Más filtros" at bounding box center [674, 124] width 1253 height 55
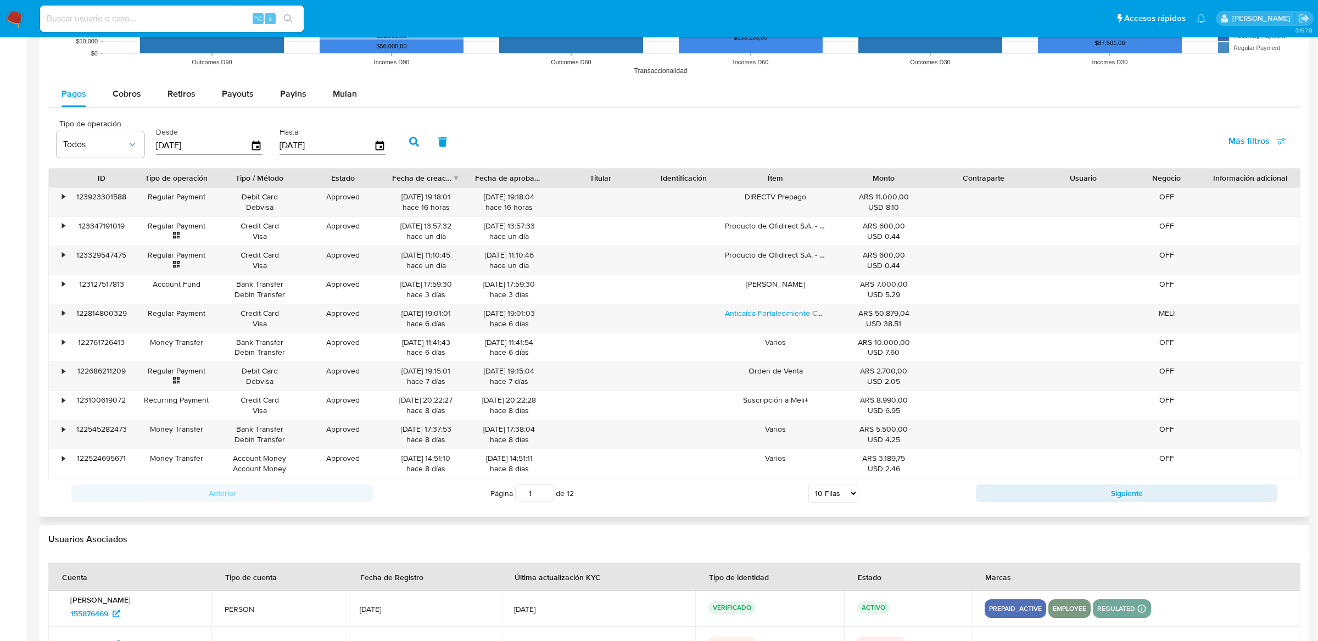
scroll to position [989, 0]
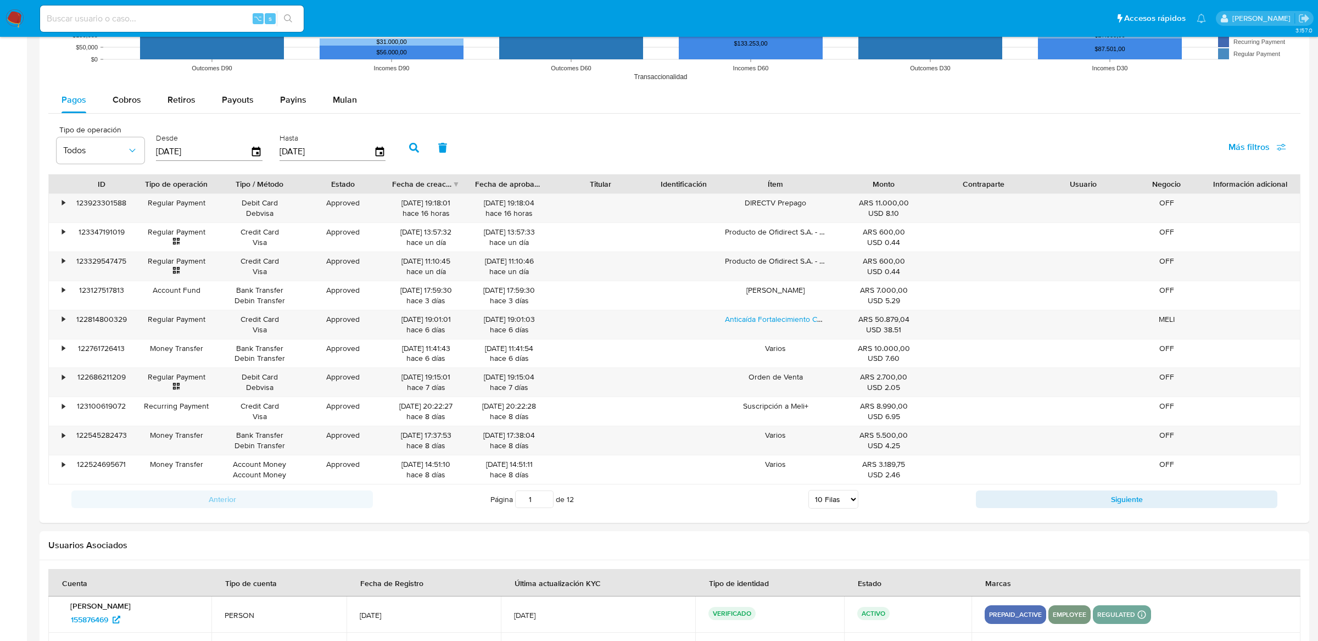
click at [185, 9] on div "⌥ s" at bounding box center [172, 18] width 264 height 26
click at [184, 15] on input at bounding box center [172, 19] width 264 height 14
paste input "2562556593"
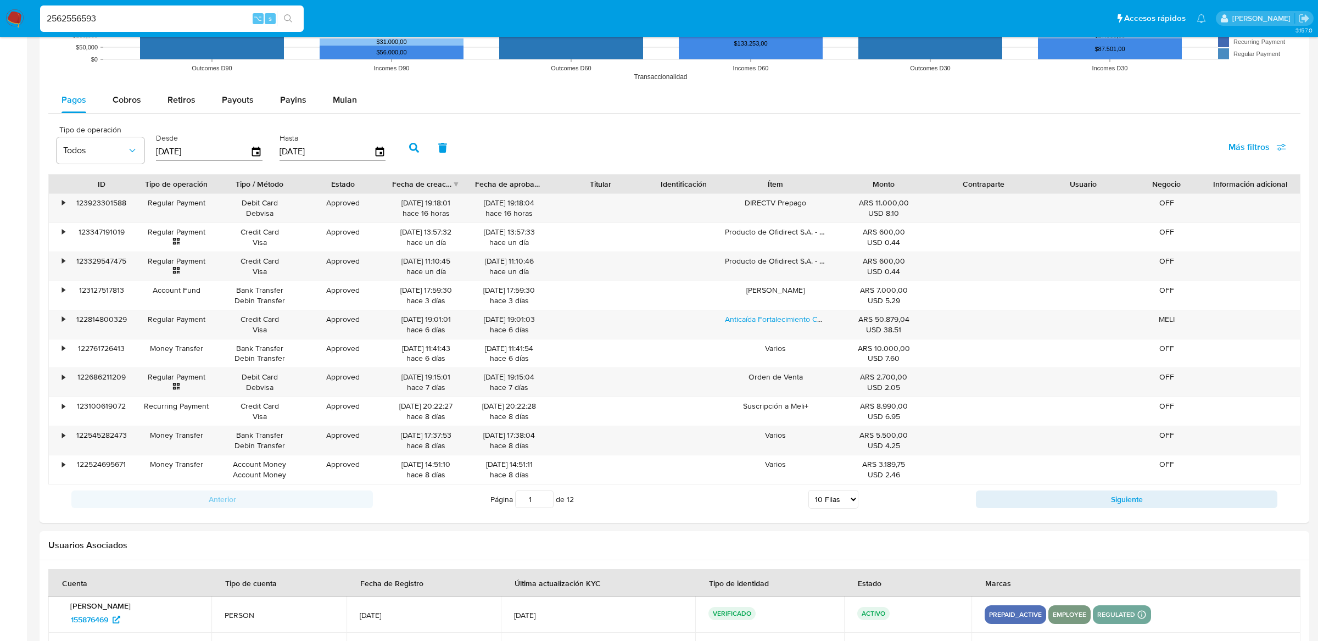
type input "2562556593"
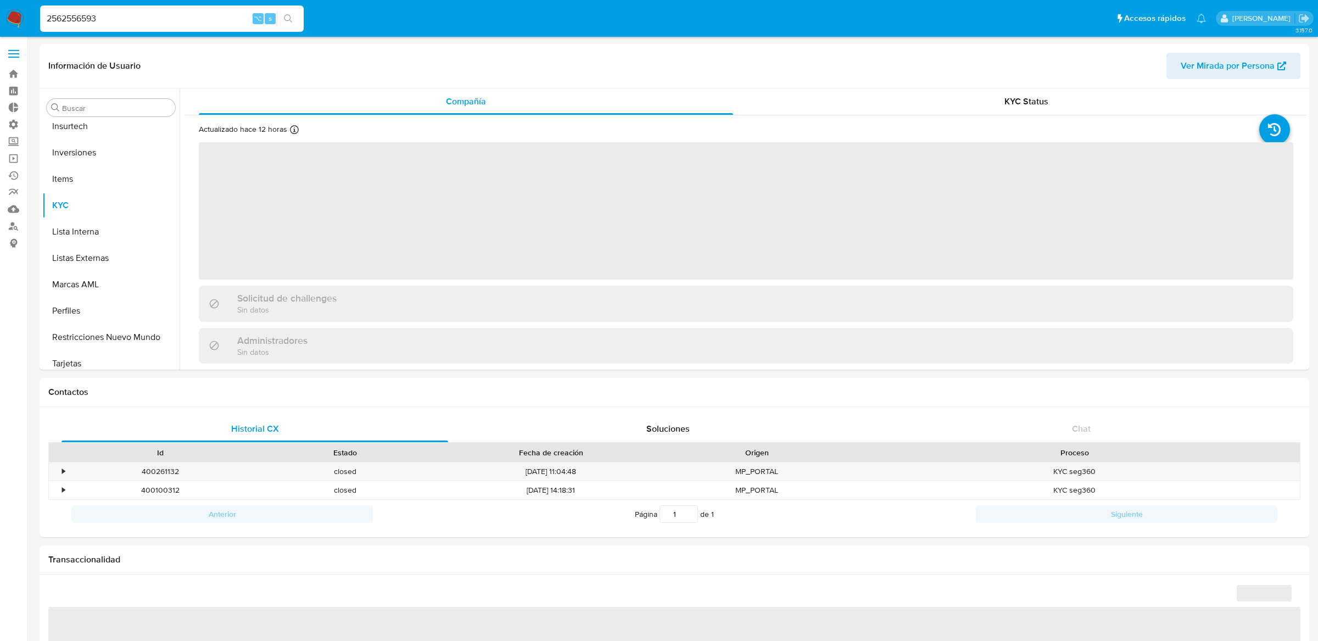
scroll to position [516, 0]
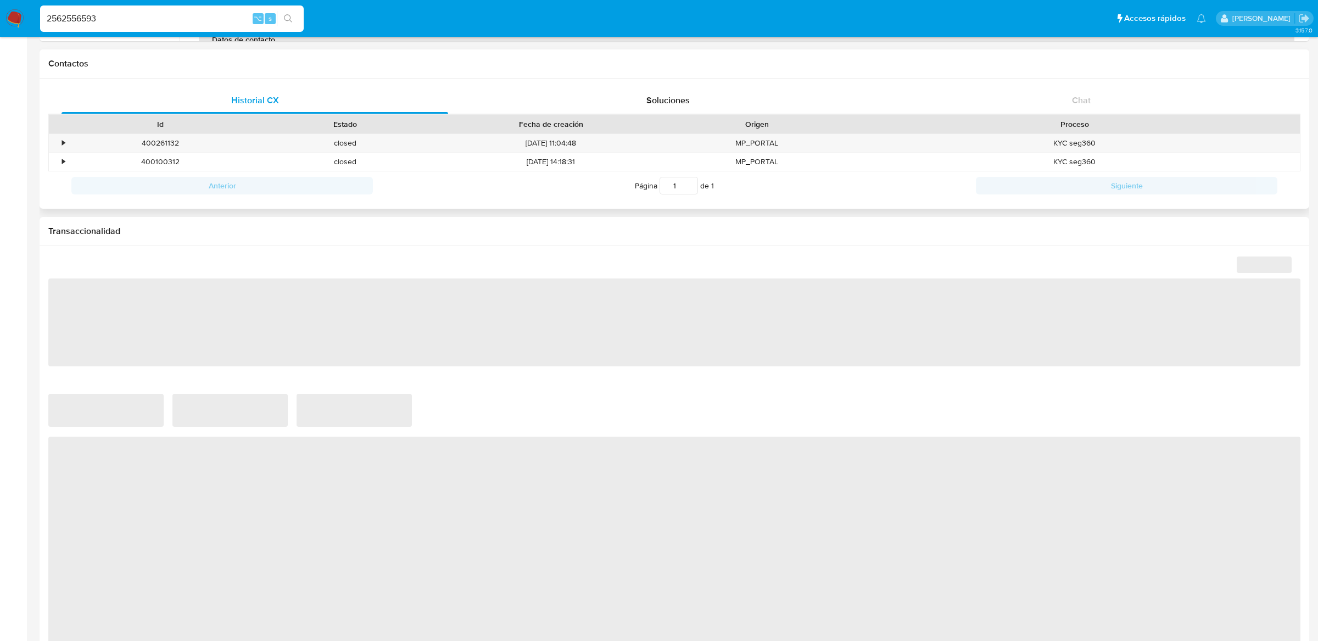
select select "10"
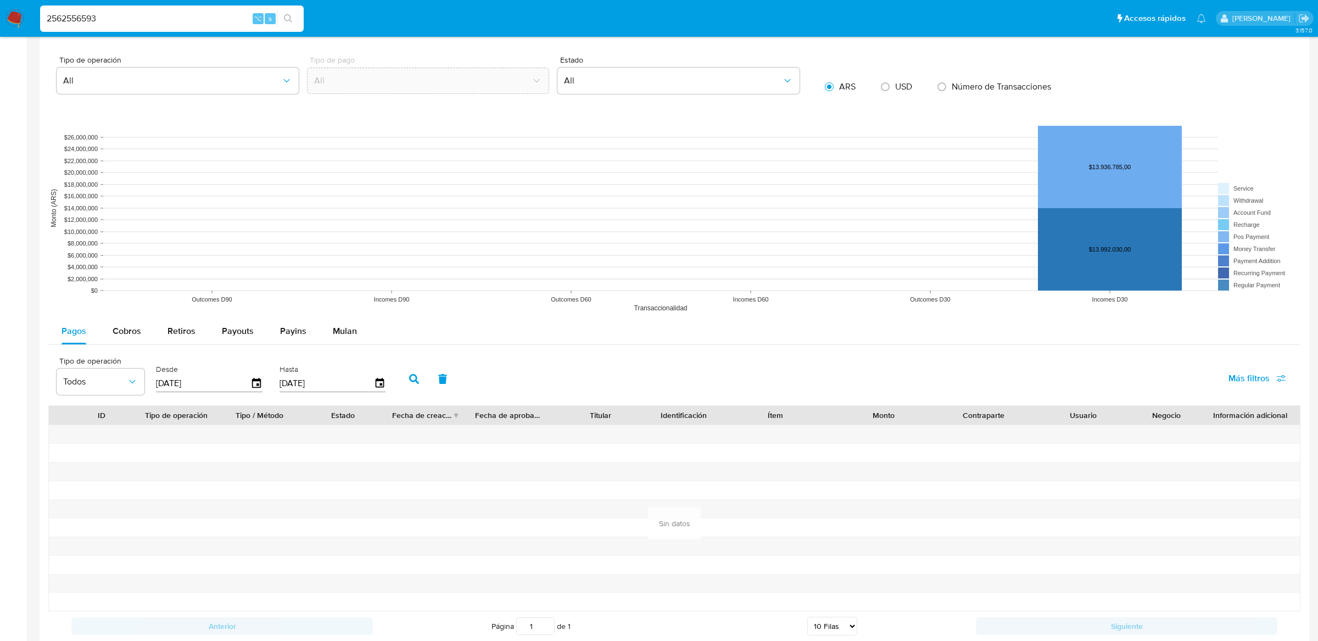
scroll to position [710, 0]
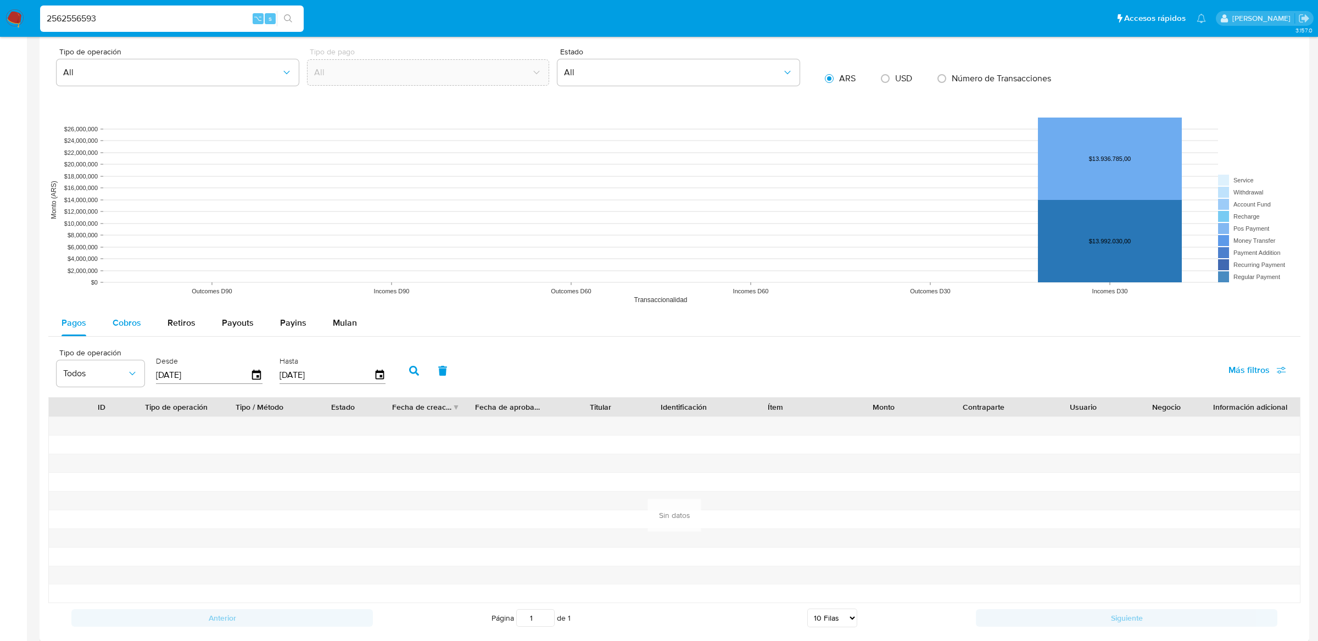
click at [147, 329] on button "Cobros" at bounding box center [126, 323] width 55 height 26
select select "10"
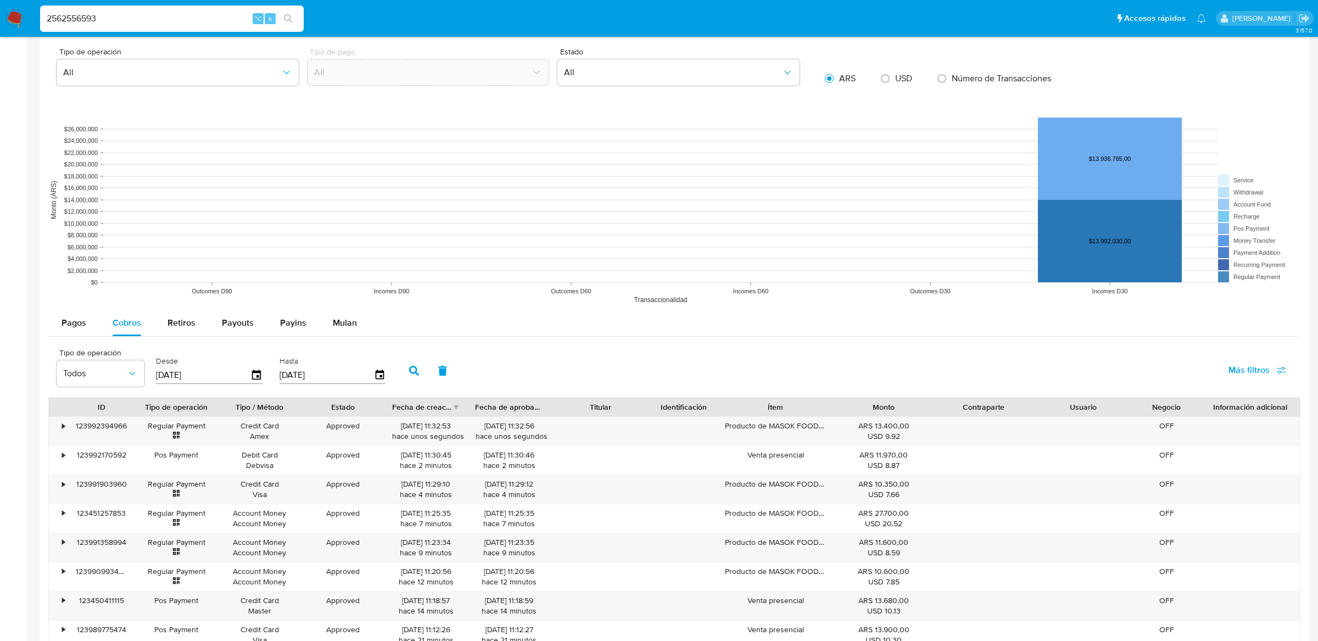
click at [202, 17] on input "2562556593" at bounding box center [172, 19] width 264 height 14
type input "santi greco"
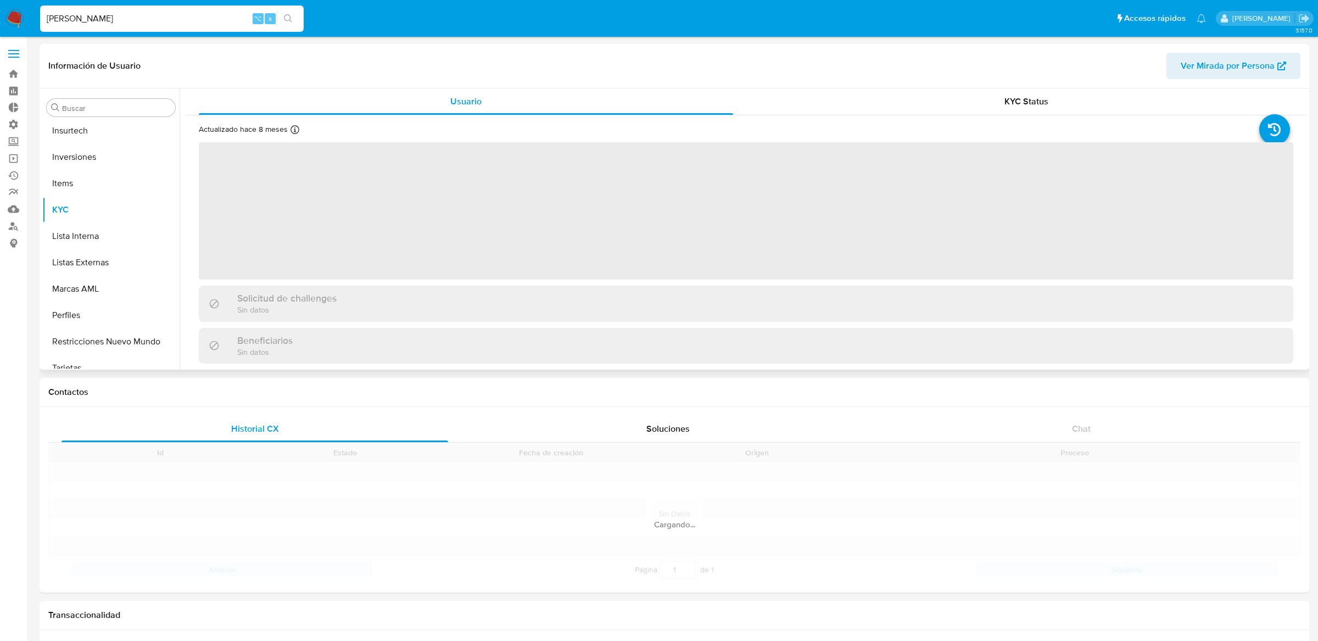
scroll to position [516, 0]
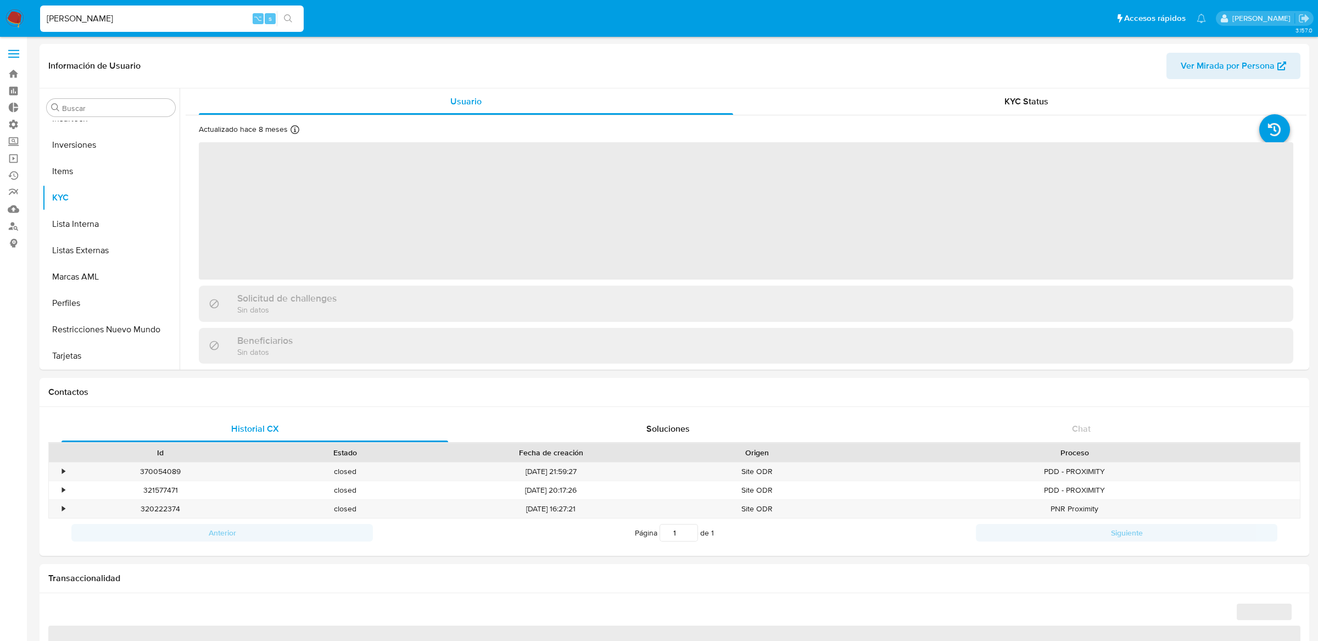
select select "10"
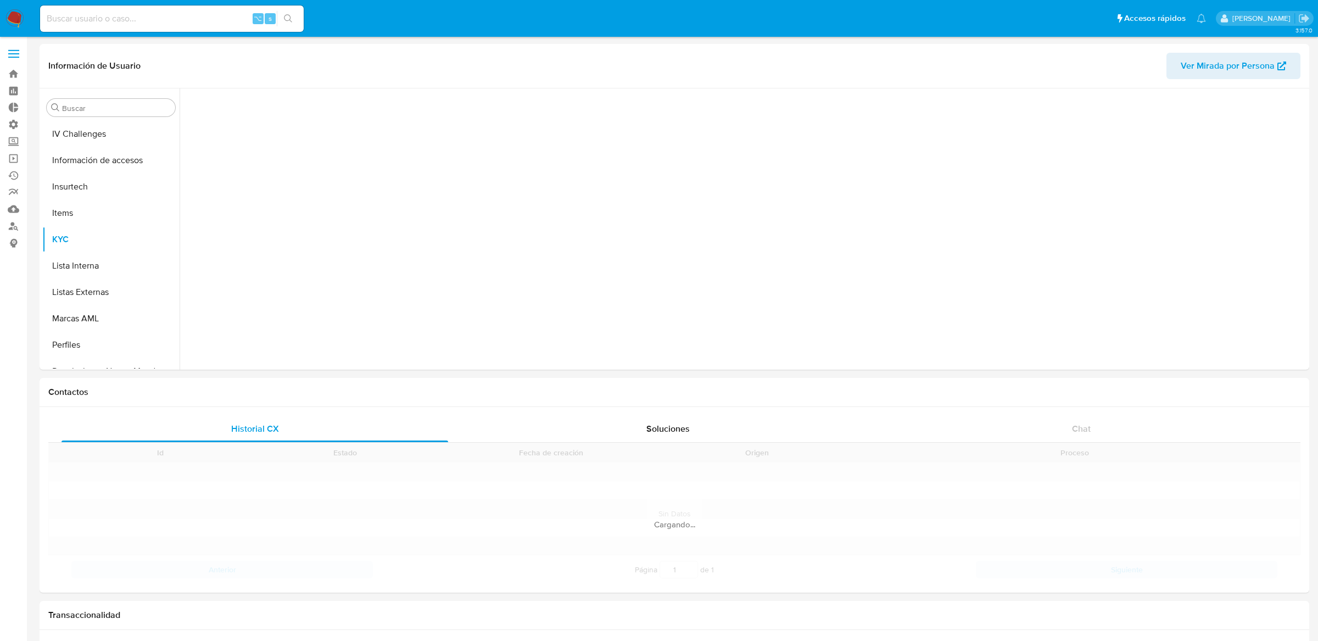
click at [214, 17] on input at bounding box center [172, 19] width 264 height 14
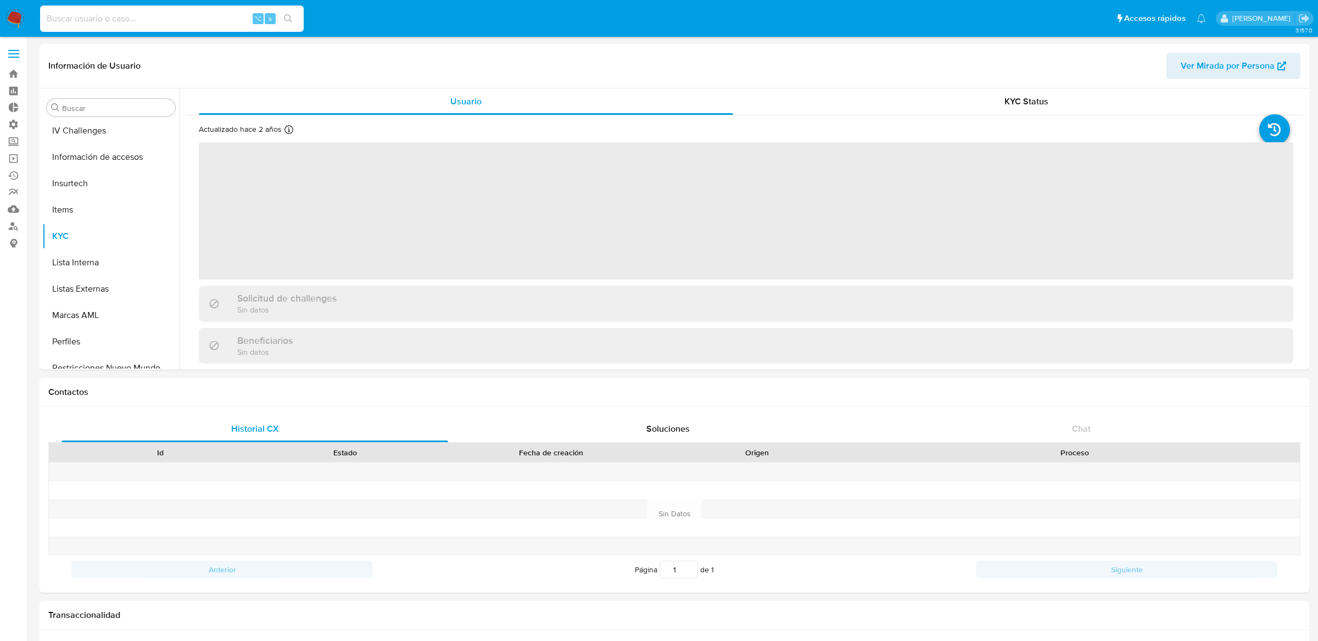
scroll to position [490, 0]
paste input "306029453"
type input "306029453"
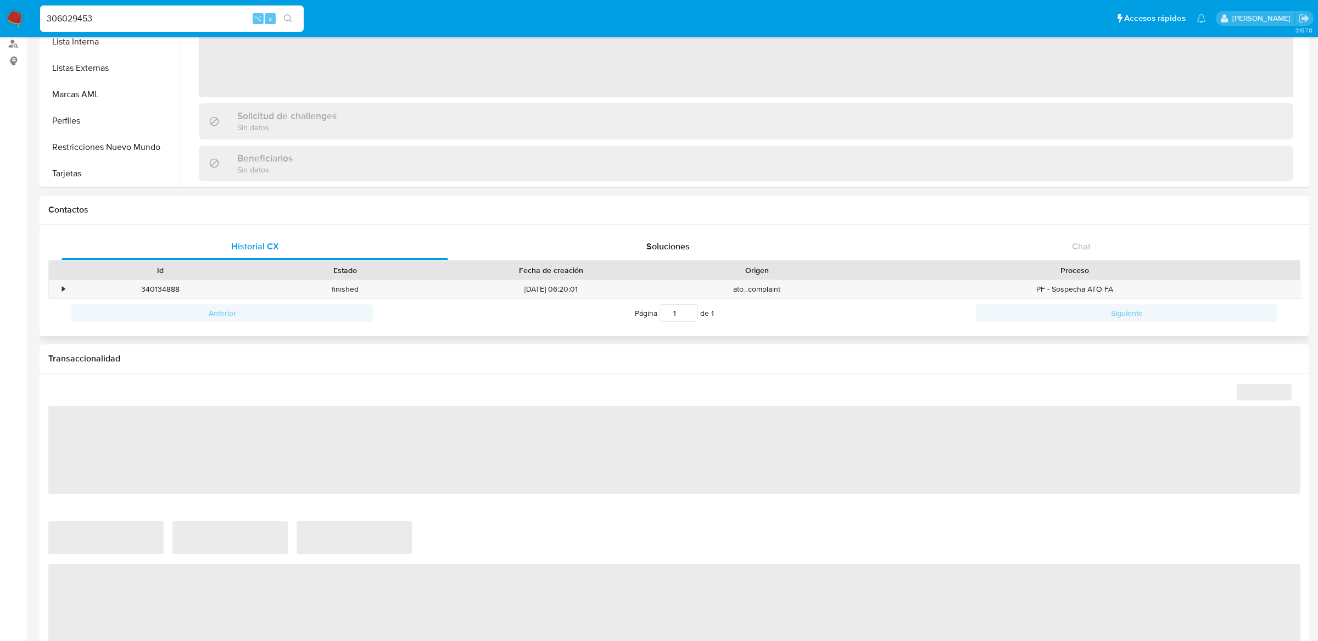
scroll to position [380, 0]
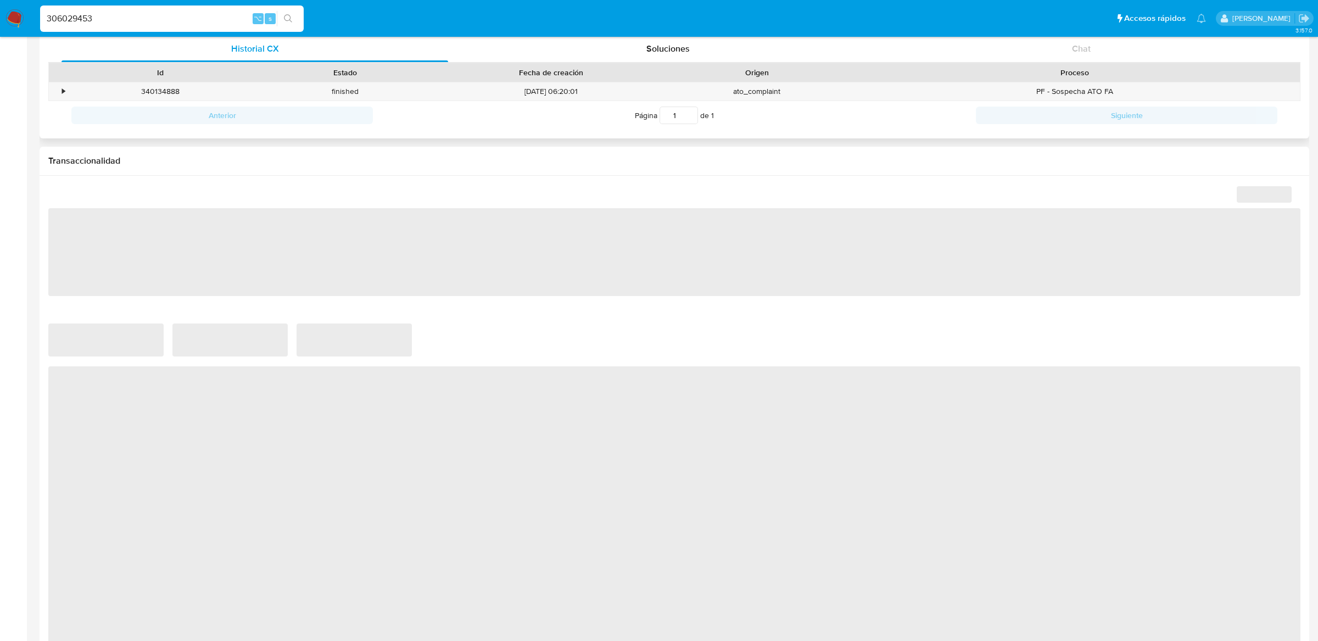
select select "10"
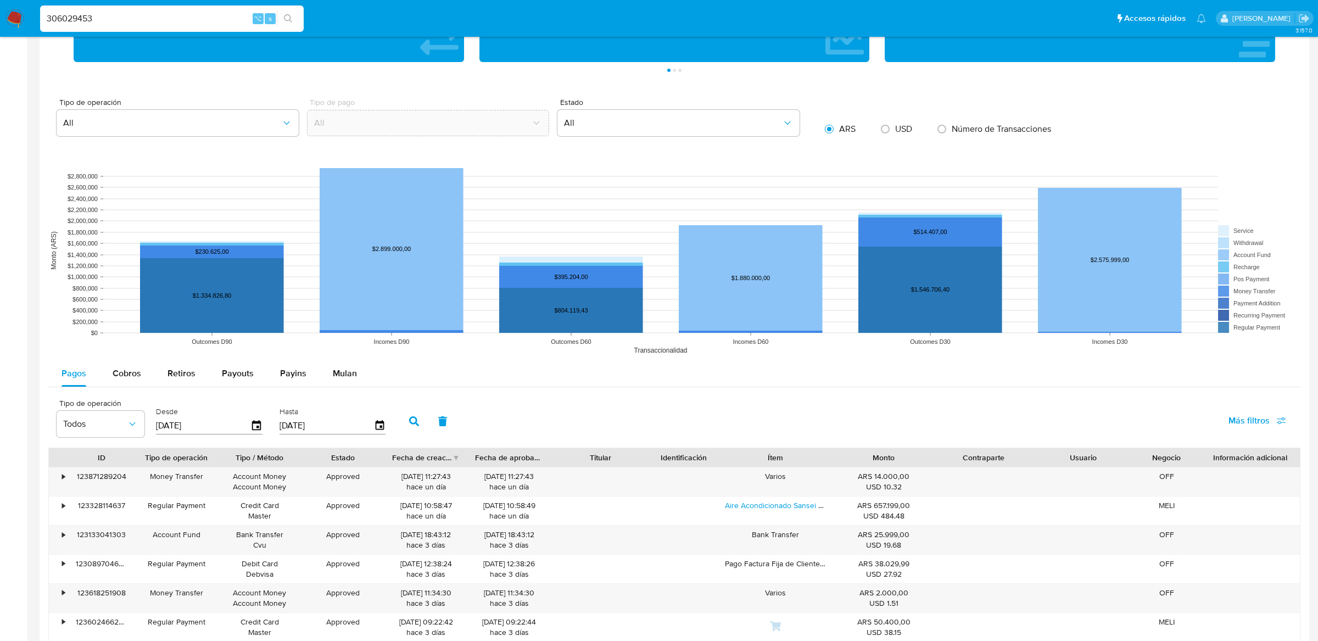
scroll to position [967, 0]
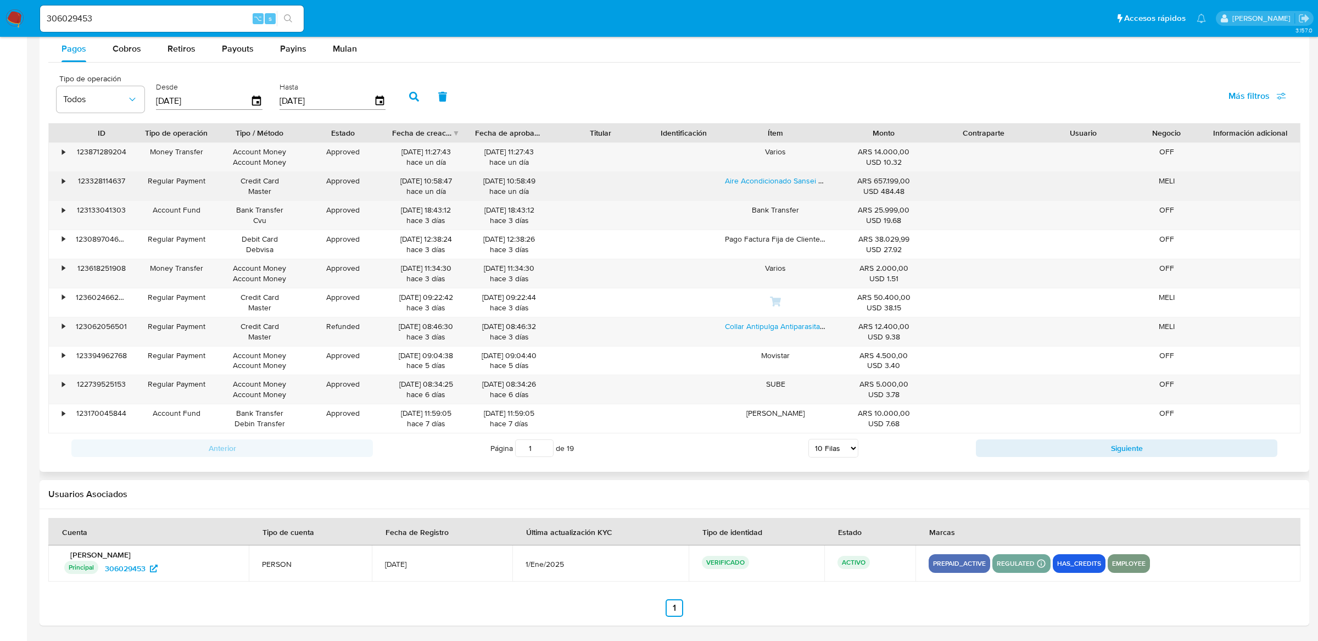
click at [58, 181] on div "•" at bounding box center [58, 186] width 19 height 29
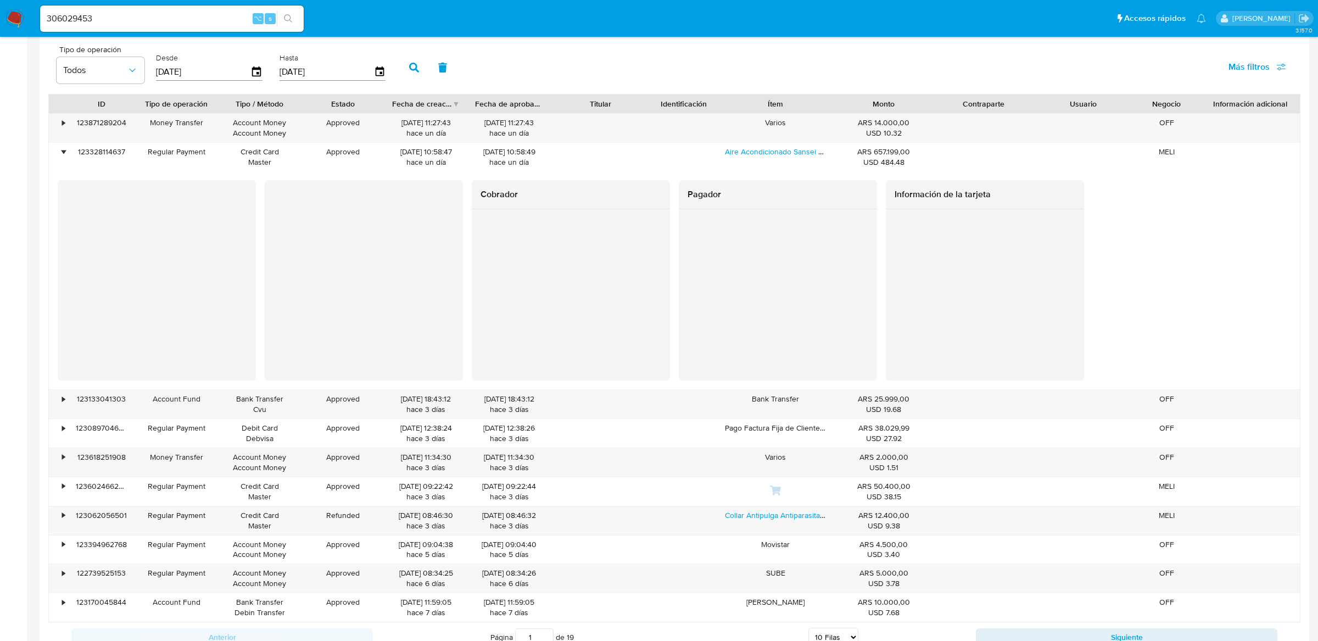
scroll to position [996, 0]
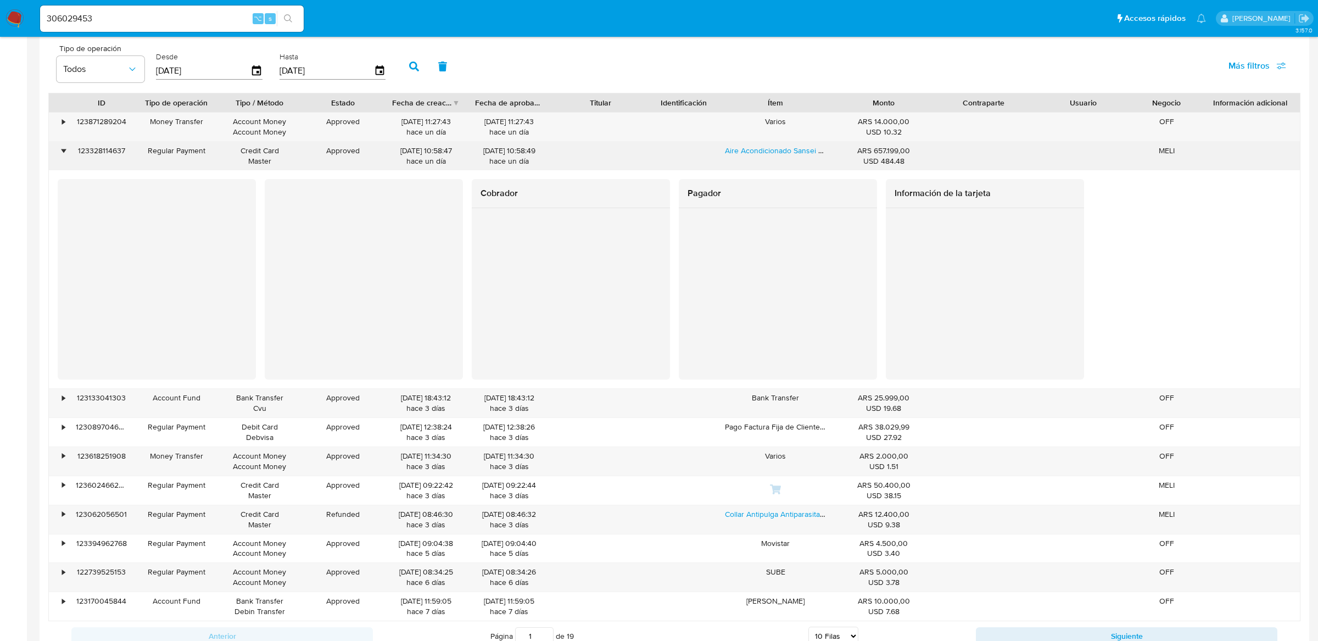
click at [62, 153] on div "•" at bounding box center [63, 151] width 3 height 10
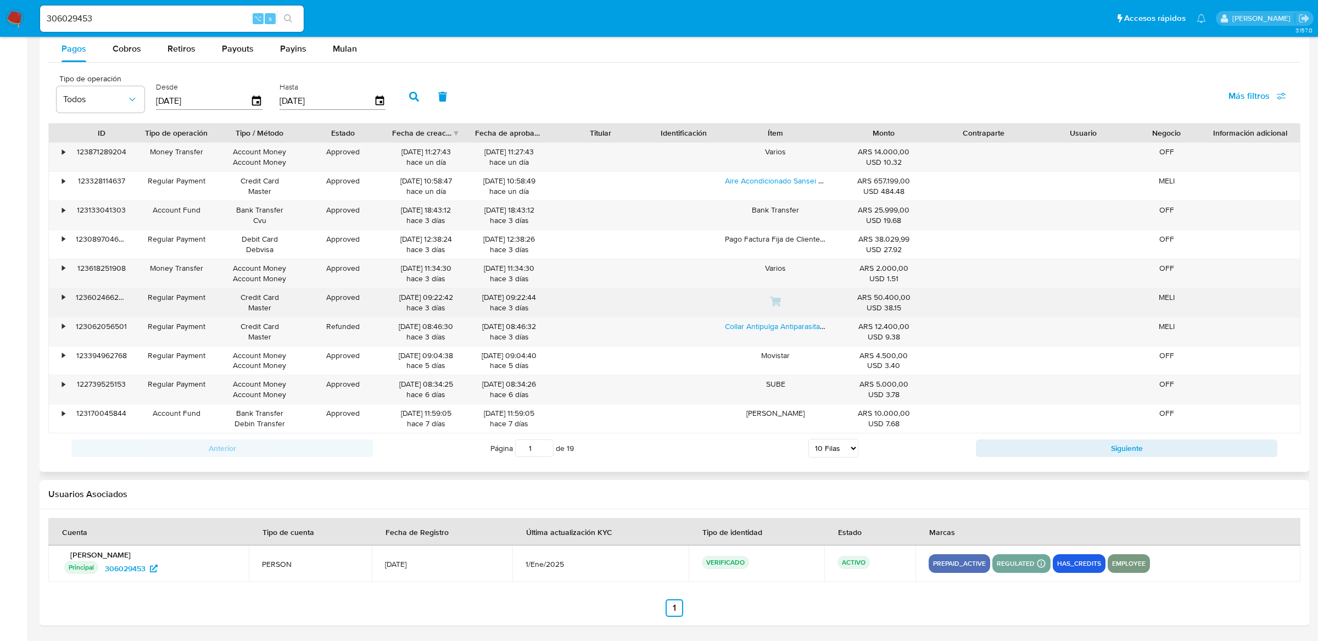
click at [68, 297] on div "123602466262" at bounding box center [101, 302] width 66 height 29
click at [58, 294] on div "•" at bounding box center [58, 302] width 19 height 29
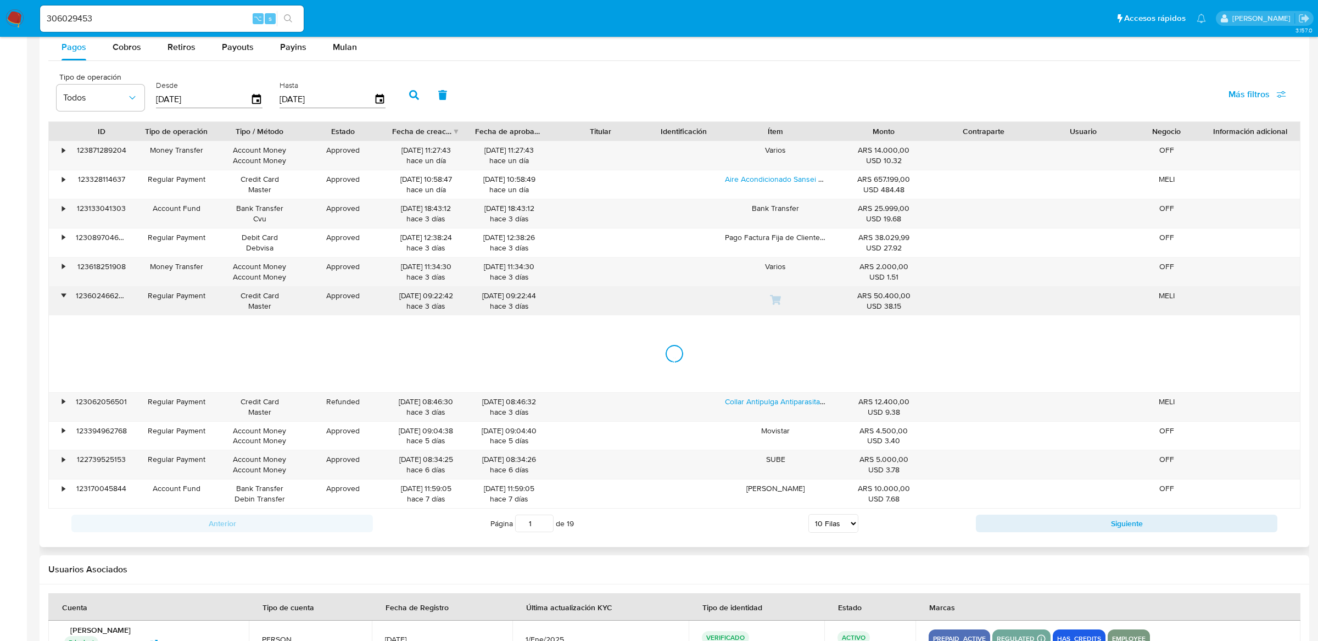
scroll to position [996, 0]
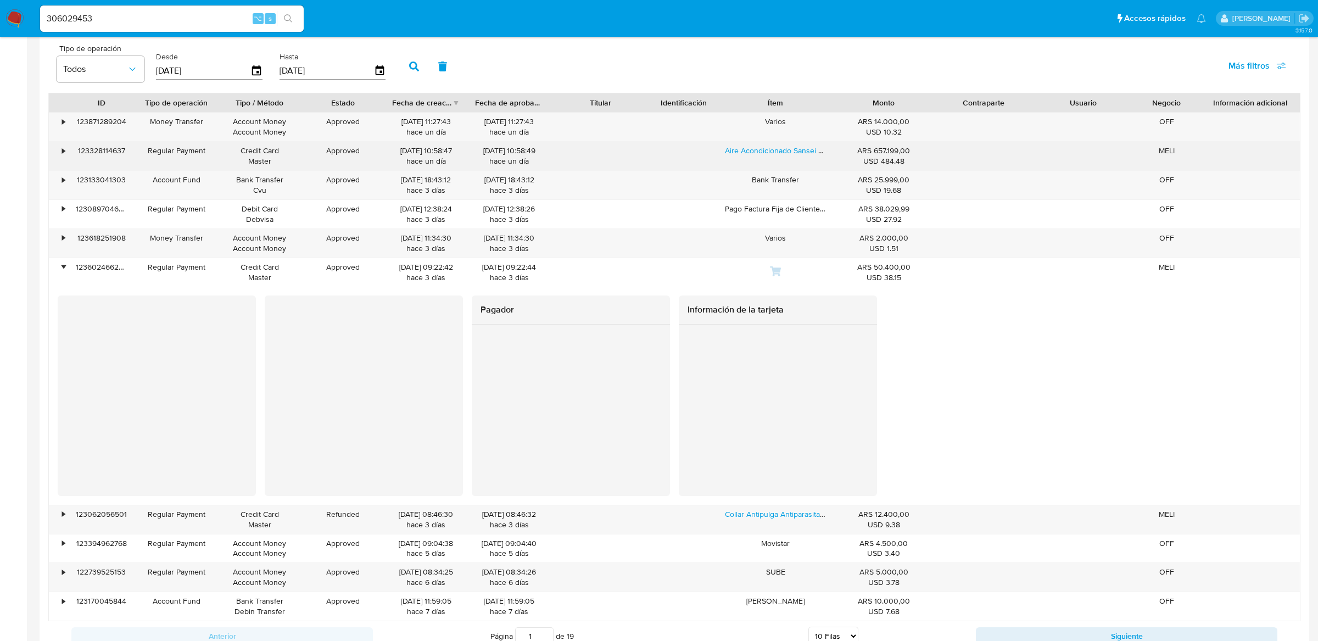
click at [66, 158] on div "•" at bounding box center [58, 156] width 19 height 29
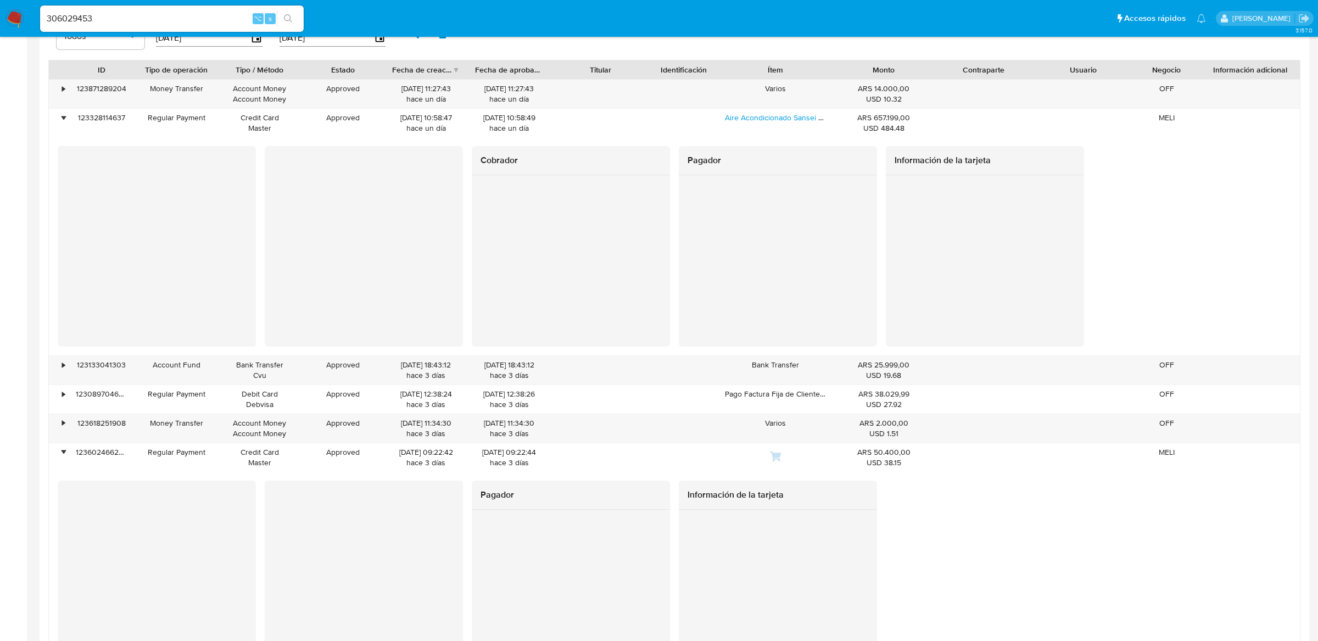
scroll to position [1000, 0]
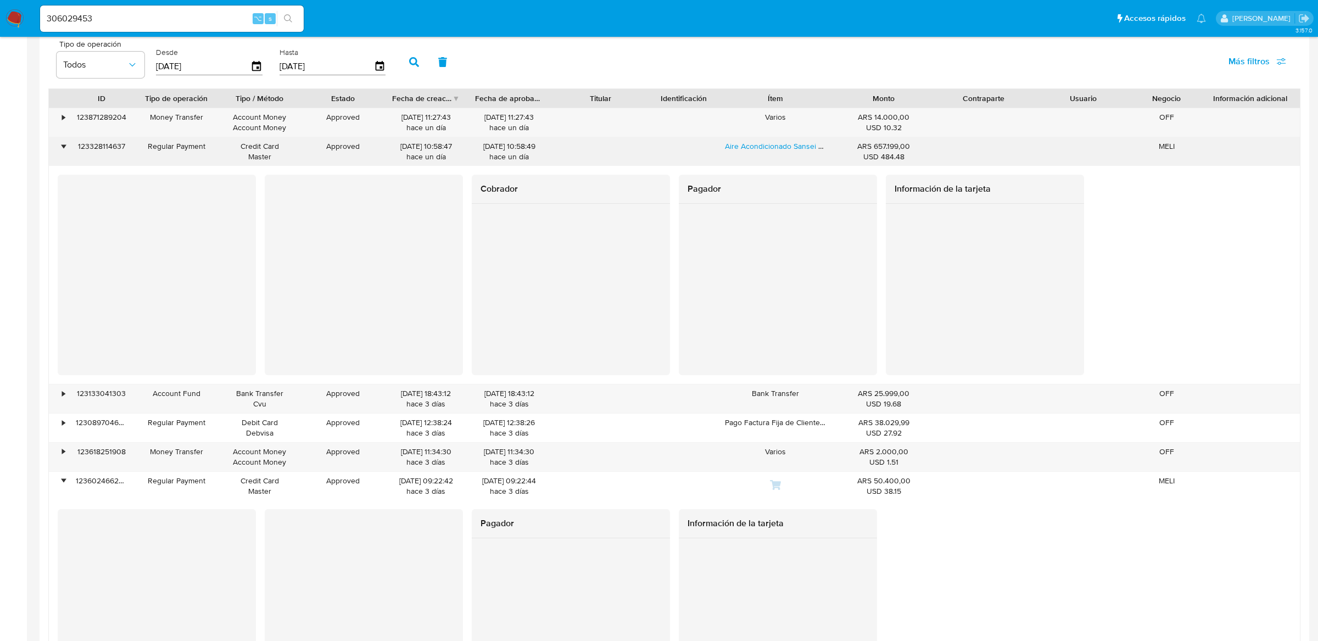
click at [58, 149] on div "•" at bounding box center [58, 151] width 19 height 29
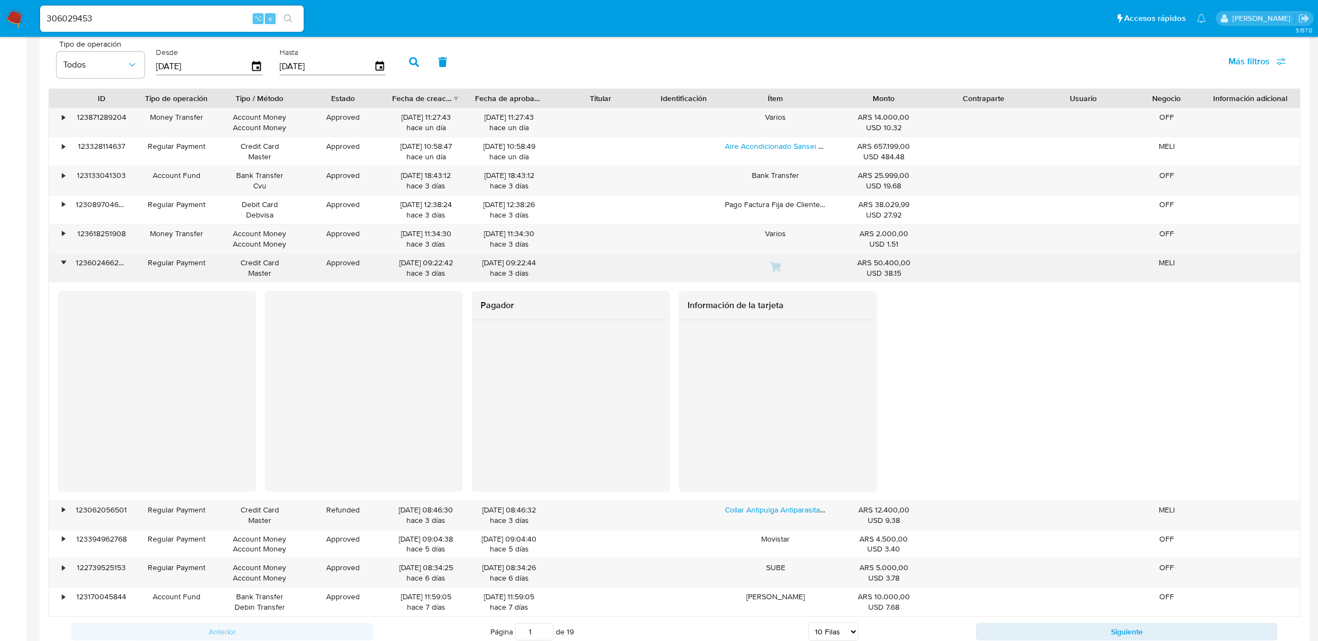
click at [63, 275] on div "•" at bounding box center [58, 268] width 19 height 29
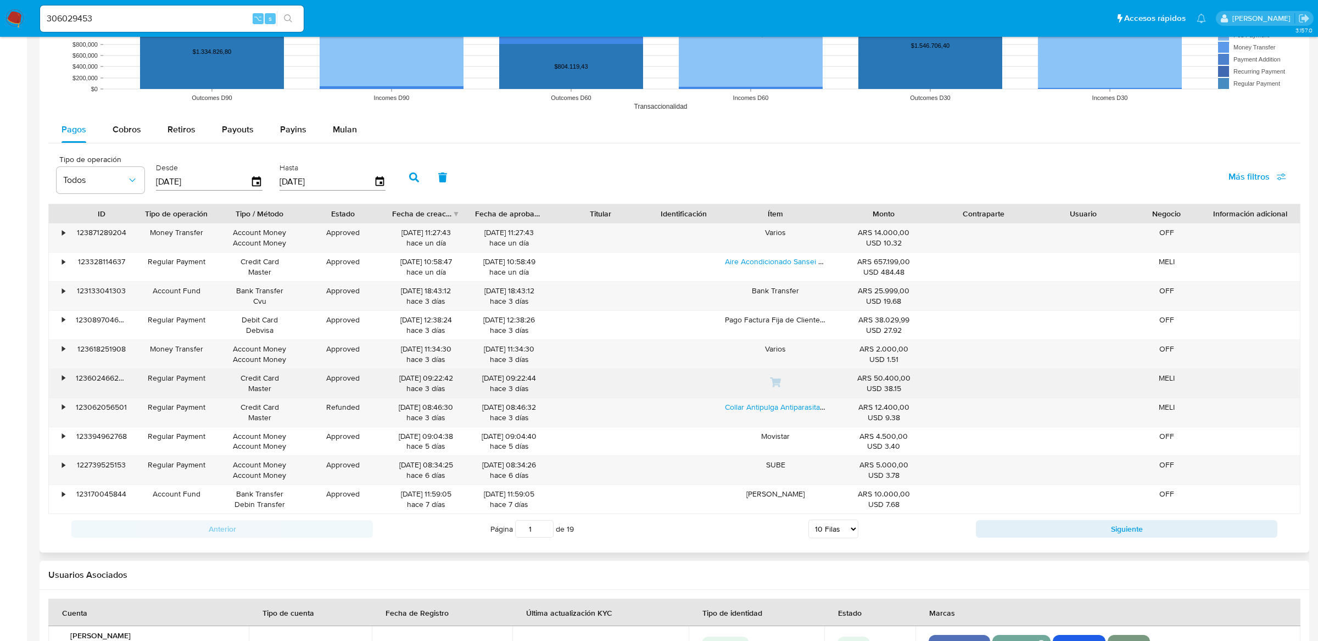
scroll to position [886, 0]
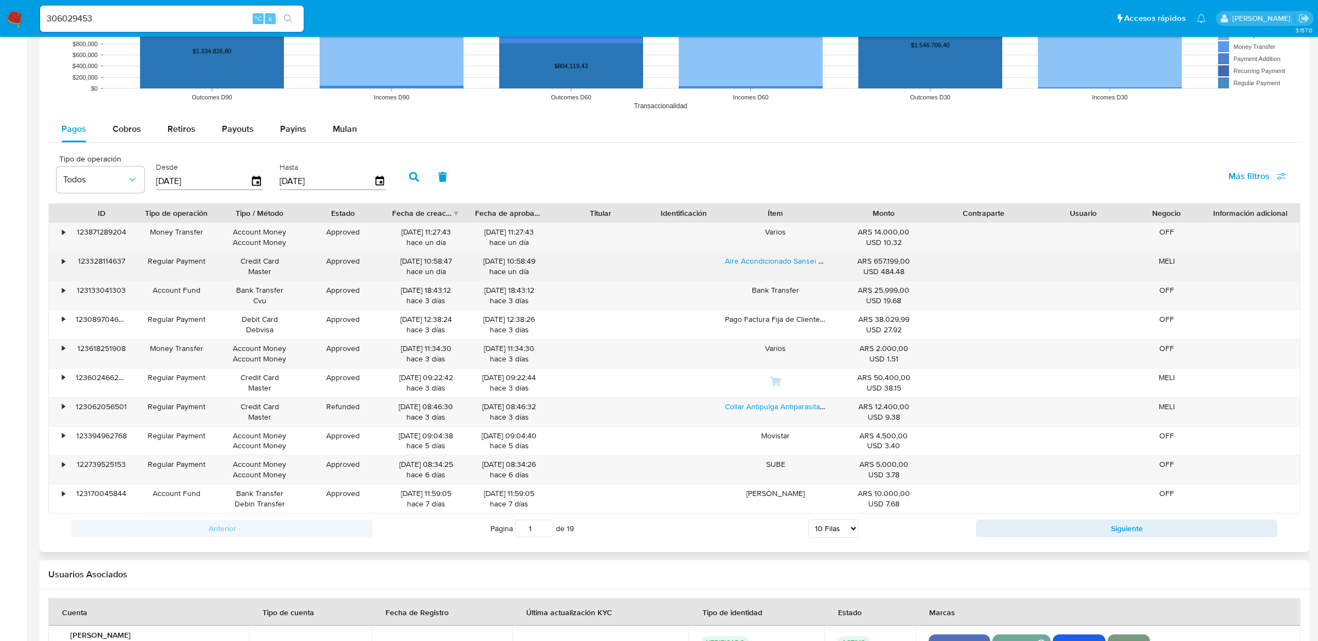
click at [64, 259] on div "•" at bounding box center [63, 261] width 3 height 10
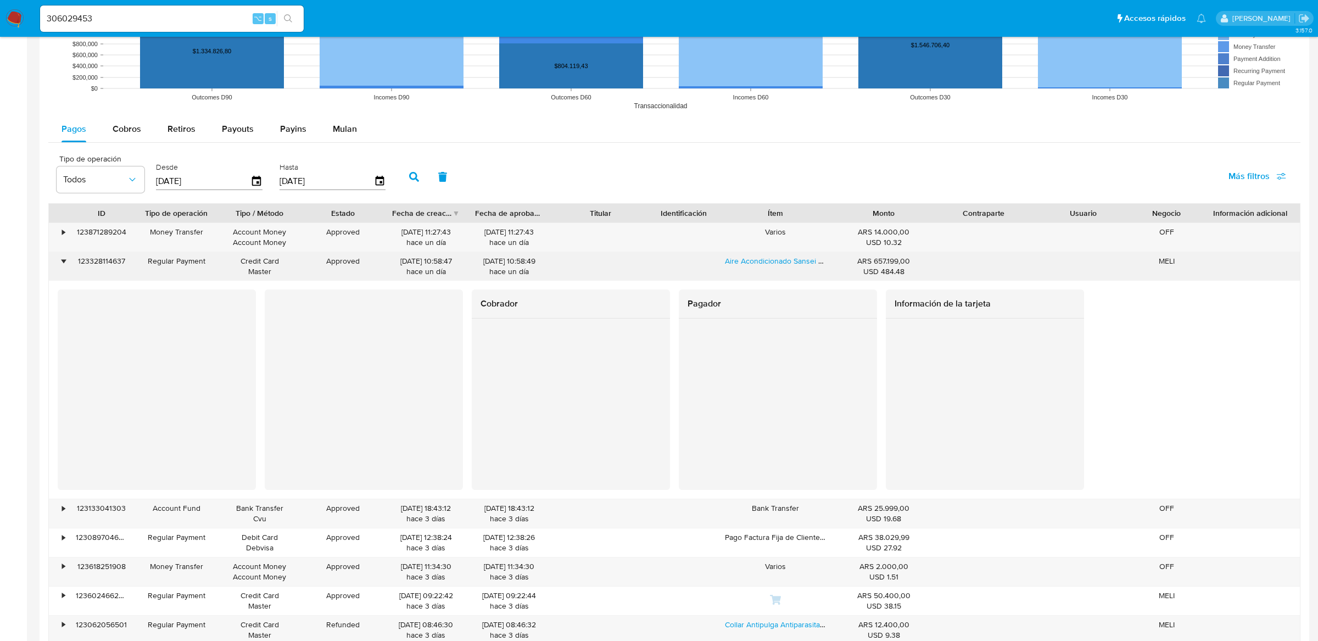
click at [64, 259] on div "•" at bounding box center [63, 261] width 3 height 10
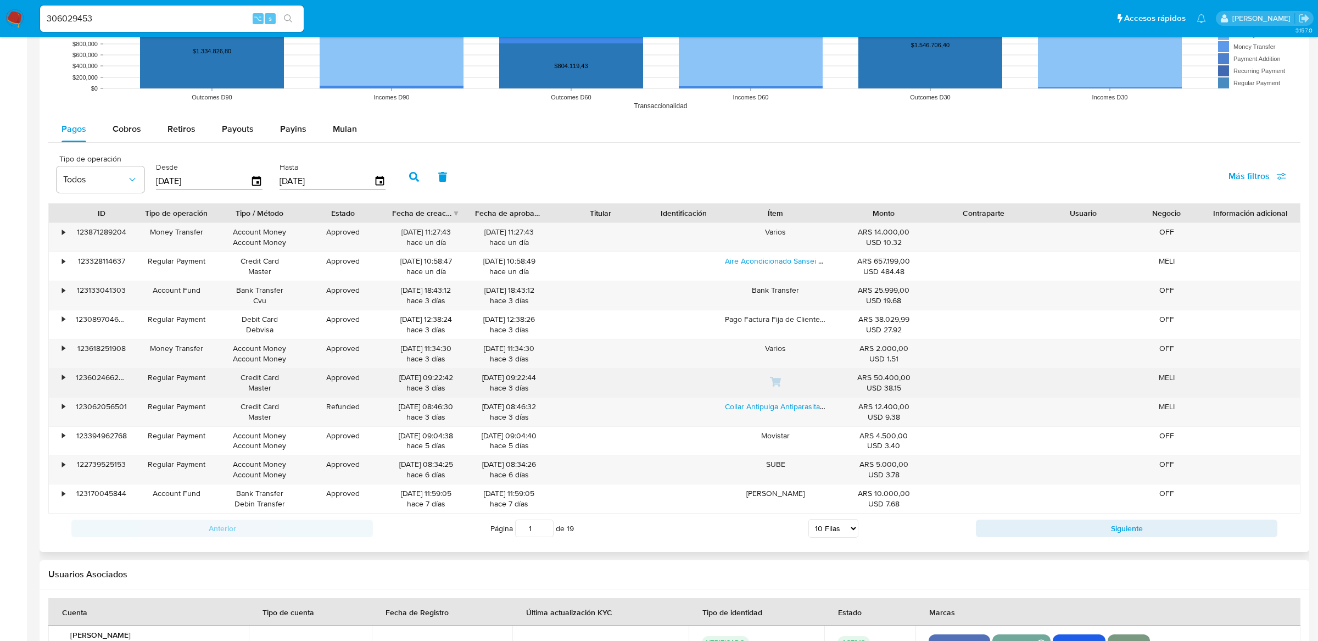
click at [56, 384] on div "•" at bounding box center [58, 383] width 19 height 29
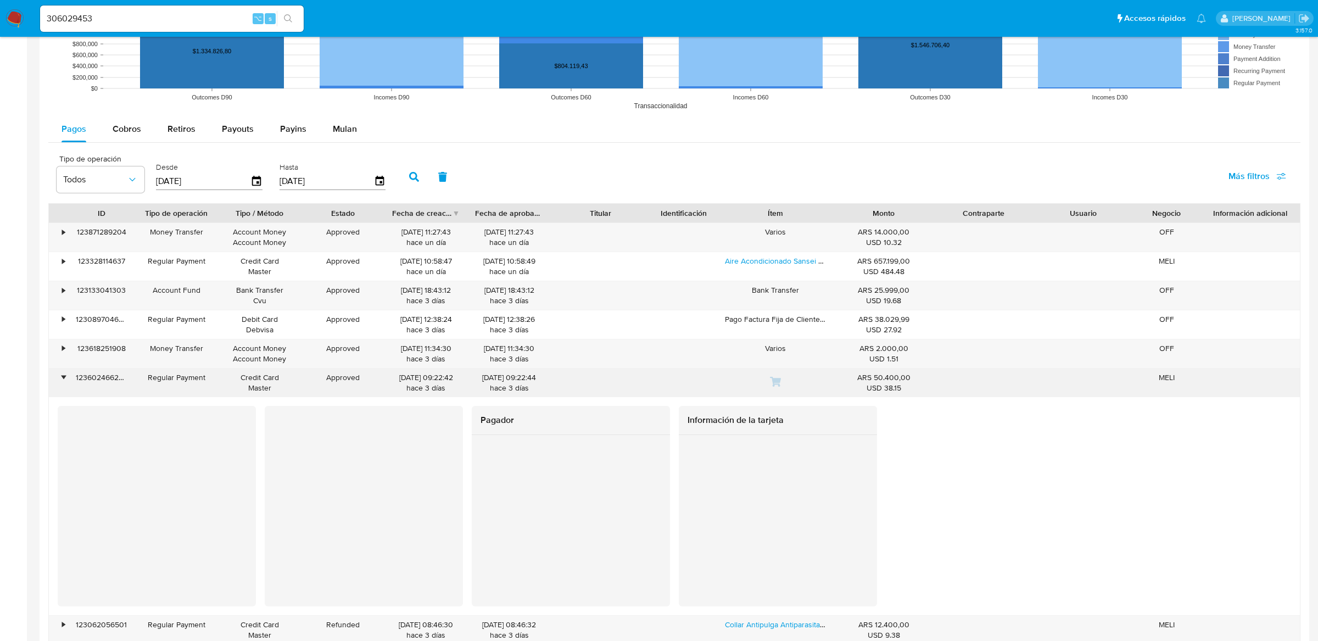
click at [56, 384] on div "•" at bounding box center [58, 383] width 19 height 29
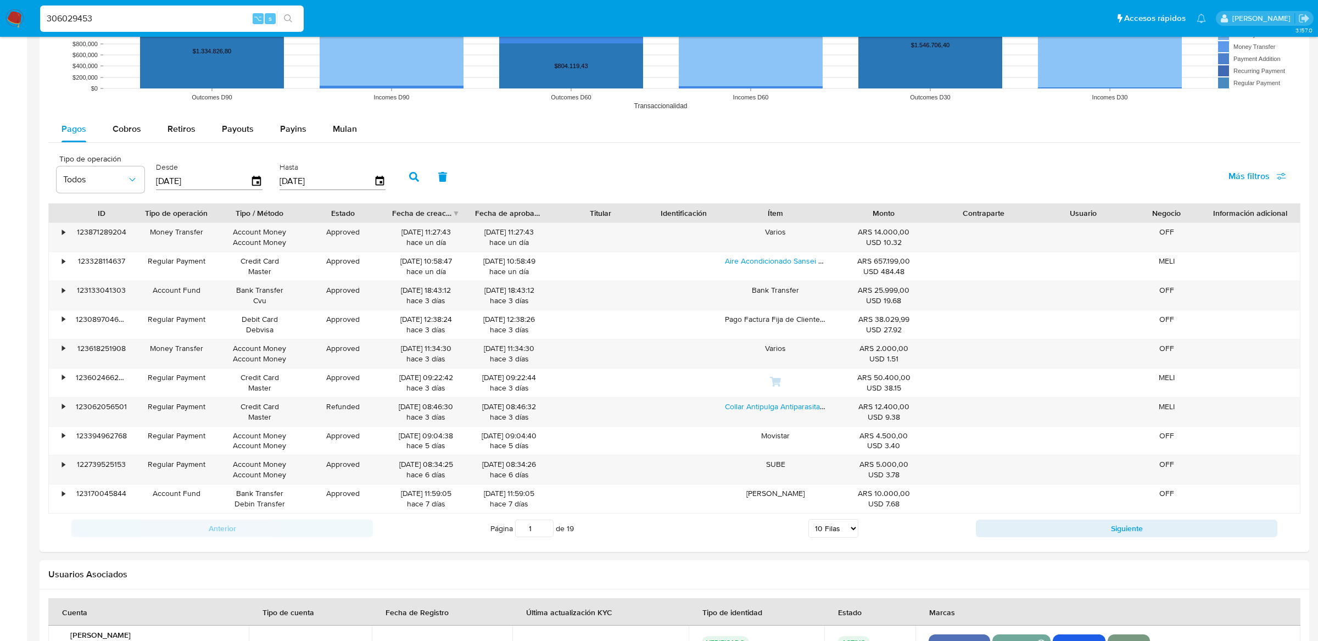
click at [208, 19] on input "306029453" at bounding box center [172, 19] width 264 height 14
paste input "BT_CCARD_PURCHASE"
type input "BT_CCARD_PURCHASE"
click at [331, 288] on div "Approved" at bounding box center [343, 295] width 84 height 29
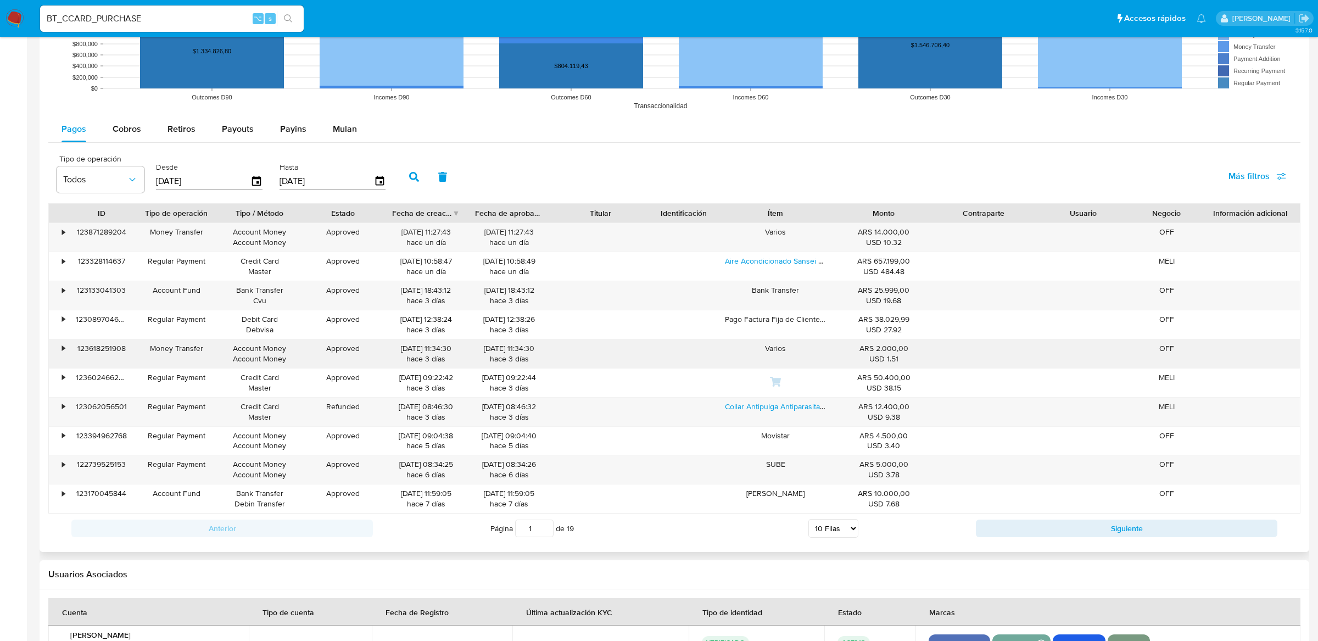
click at [329, 347] on div "Approved" at bounding box center [343, 354] width 84 height 29
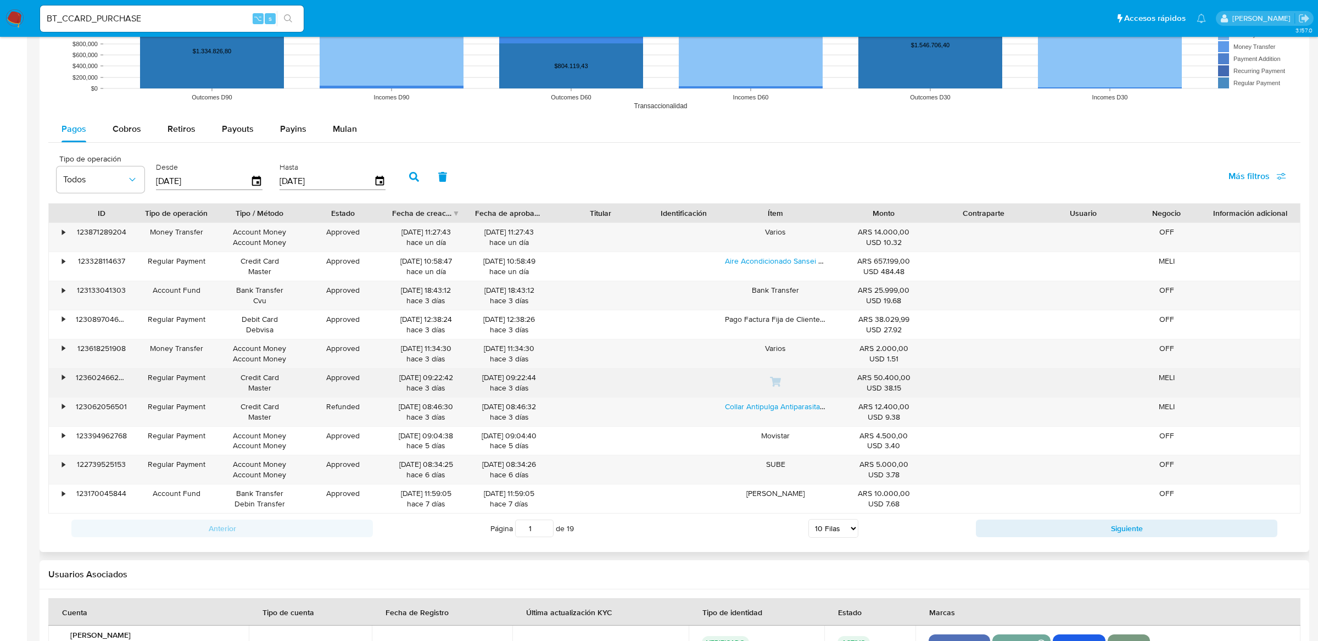
click at [336, 373] on div "Approved" at bounding box center [343, 383] width 84 height 29
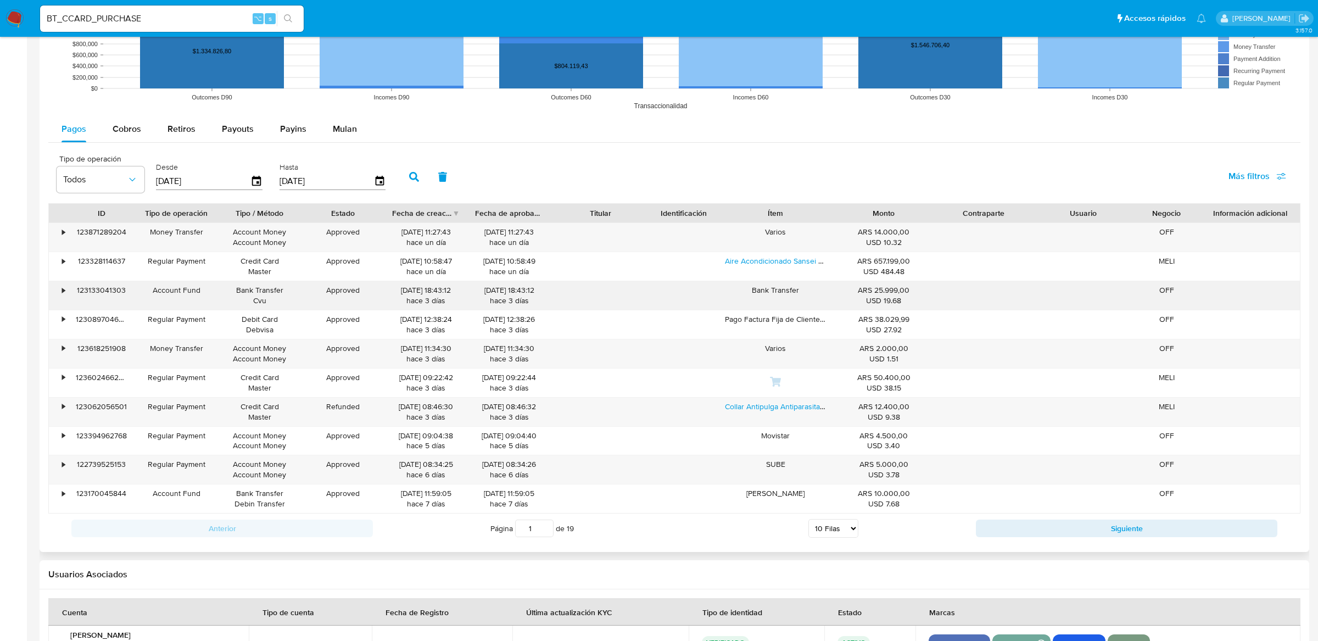
click at [57, 291] on div "•" at bounding box center [58, 295] width 19 height 29
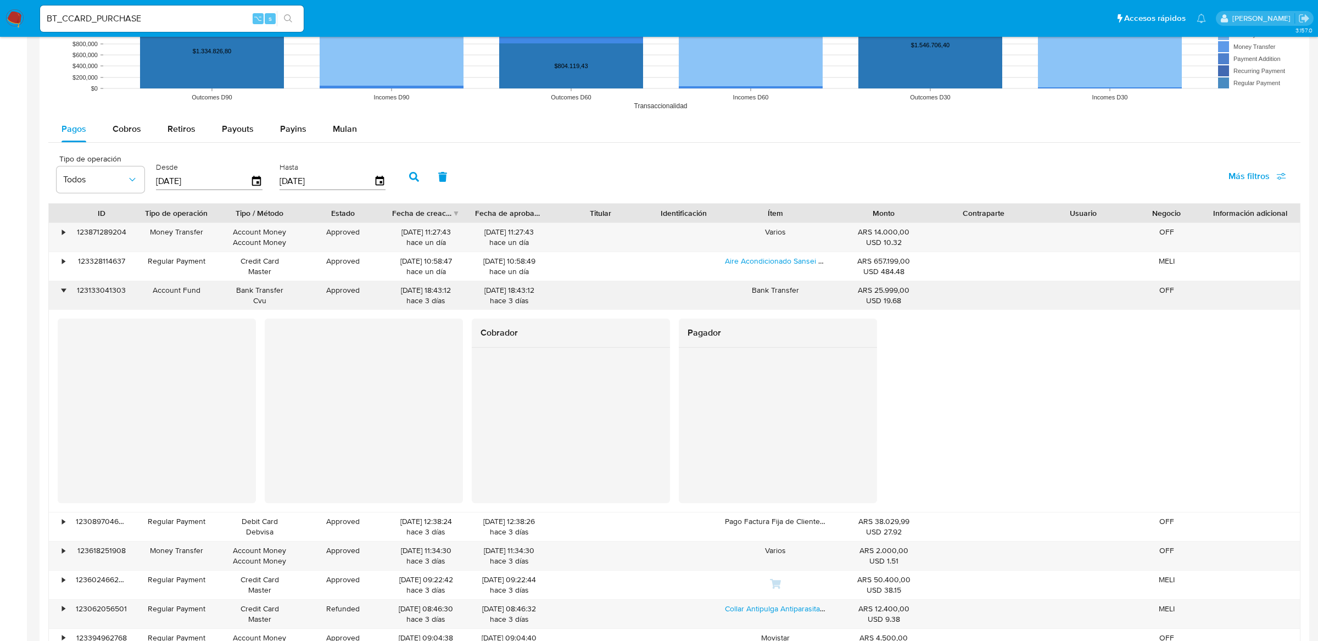
click at [57, 291] on div "•" at bounding box center [58, 295] width 19 height 29
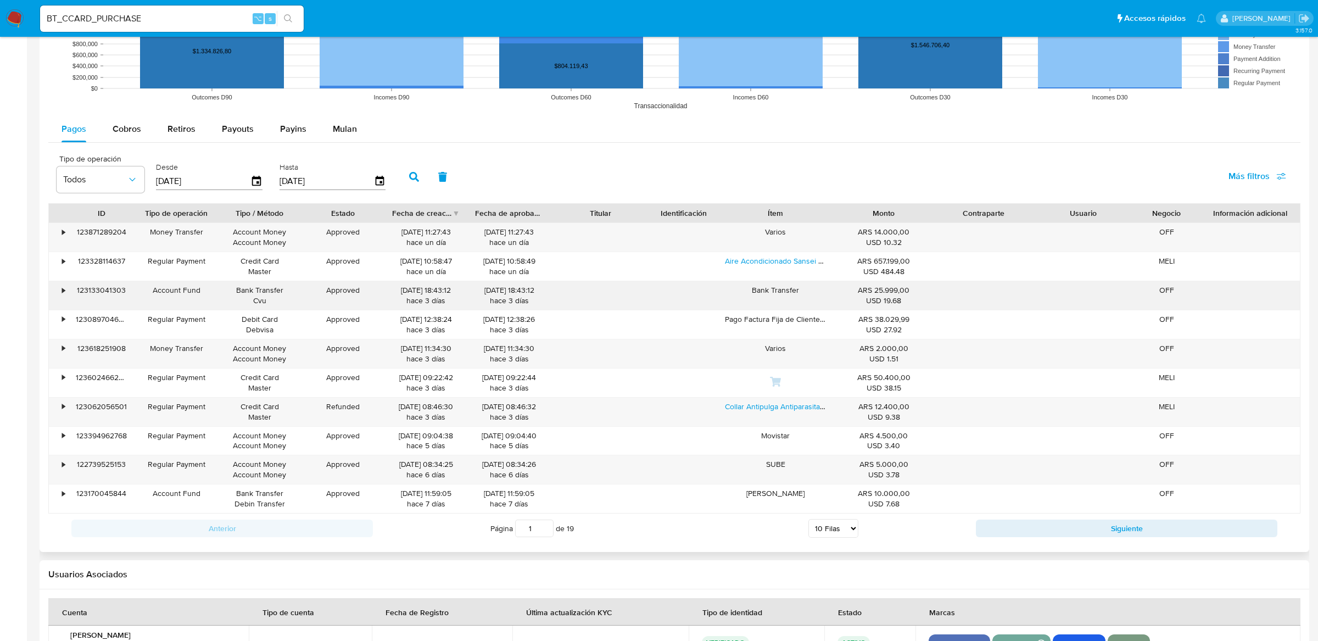
click at [57, 290] on div "•" at bounding box center [58, 295] width 19 height 29
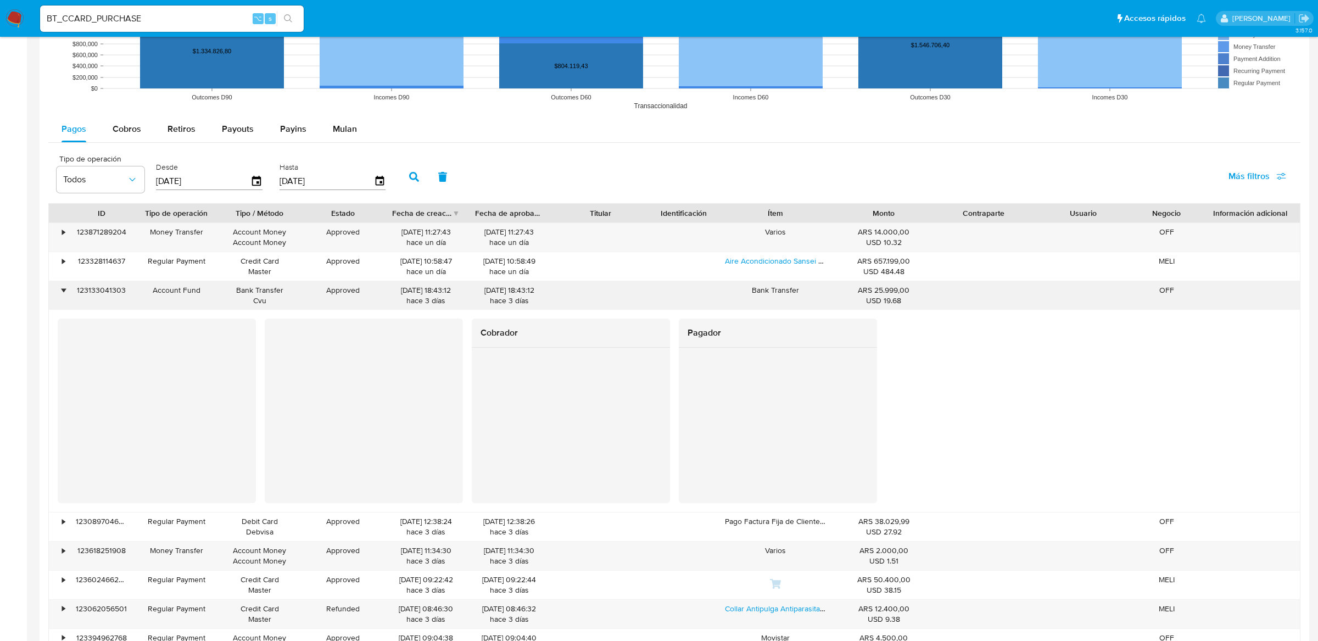
click at [57, 290] on div "•" at bounding box center [58, 295] width 19 height 29
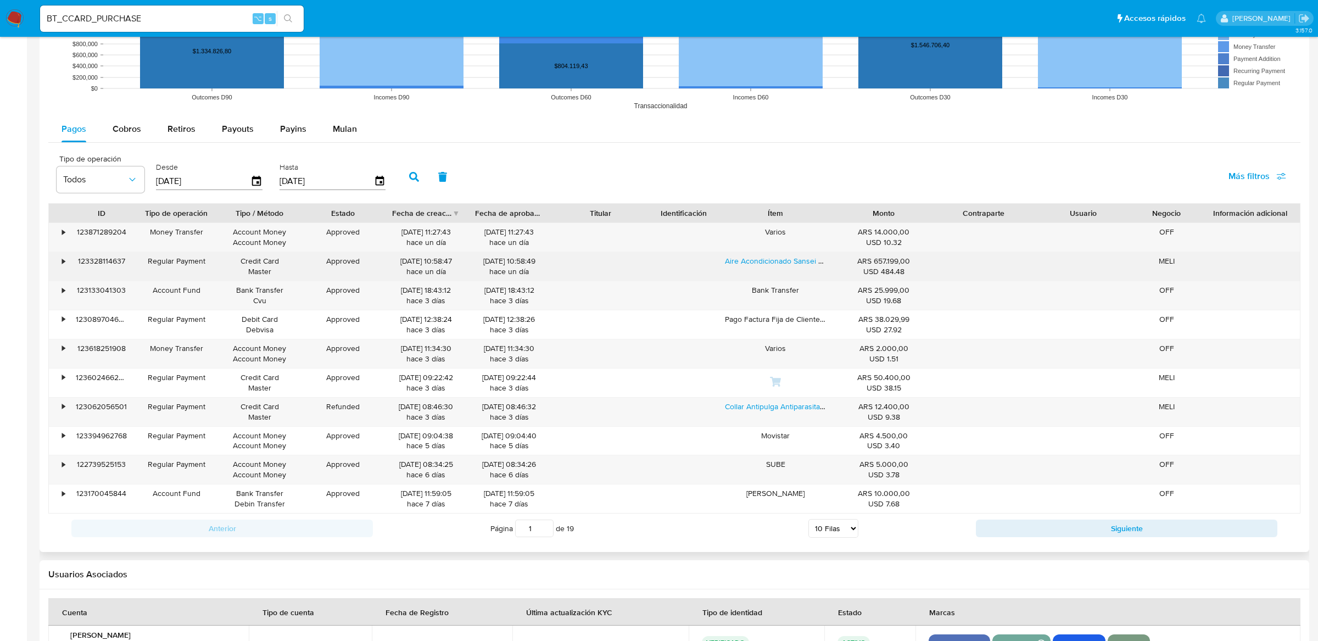
click at [55, 268] on div "•" at bounding box center [58, 266] width 19 height 29
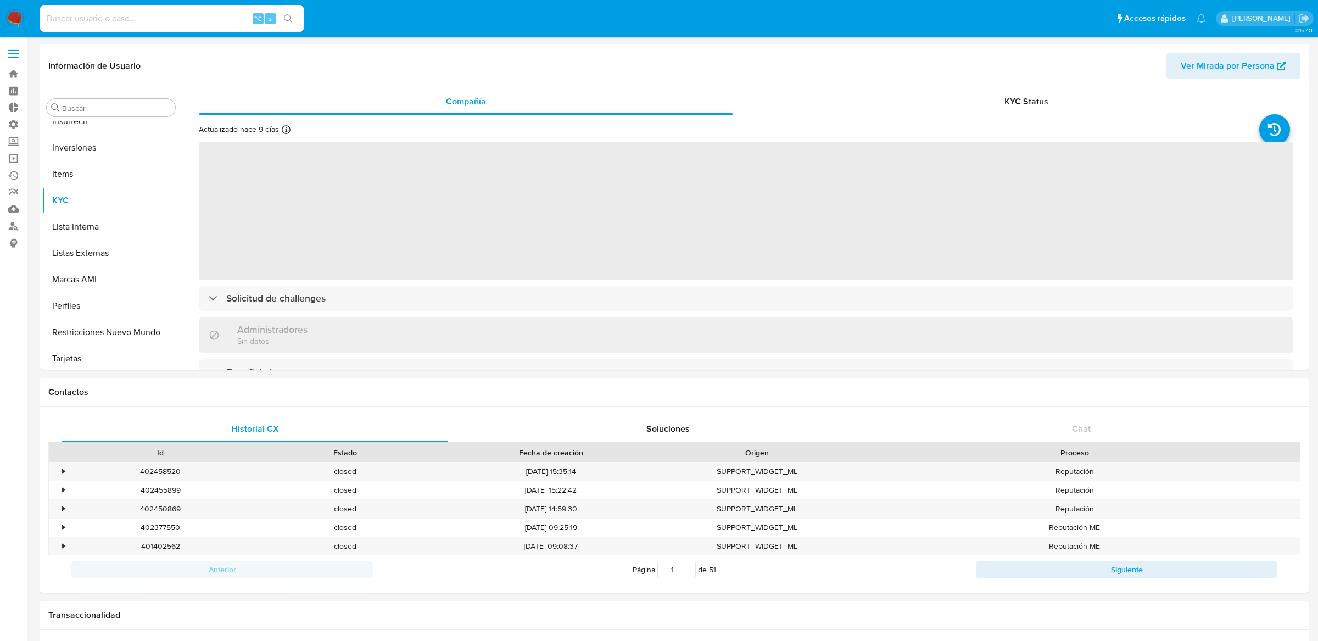
scroll to position [516, 0]
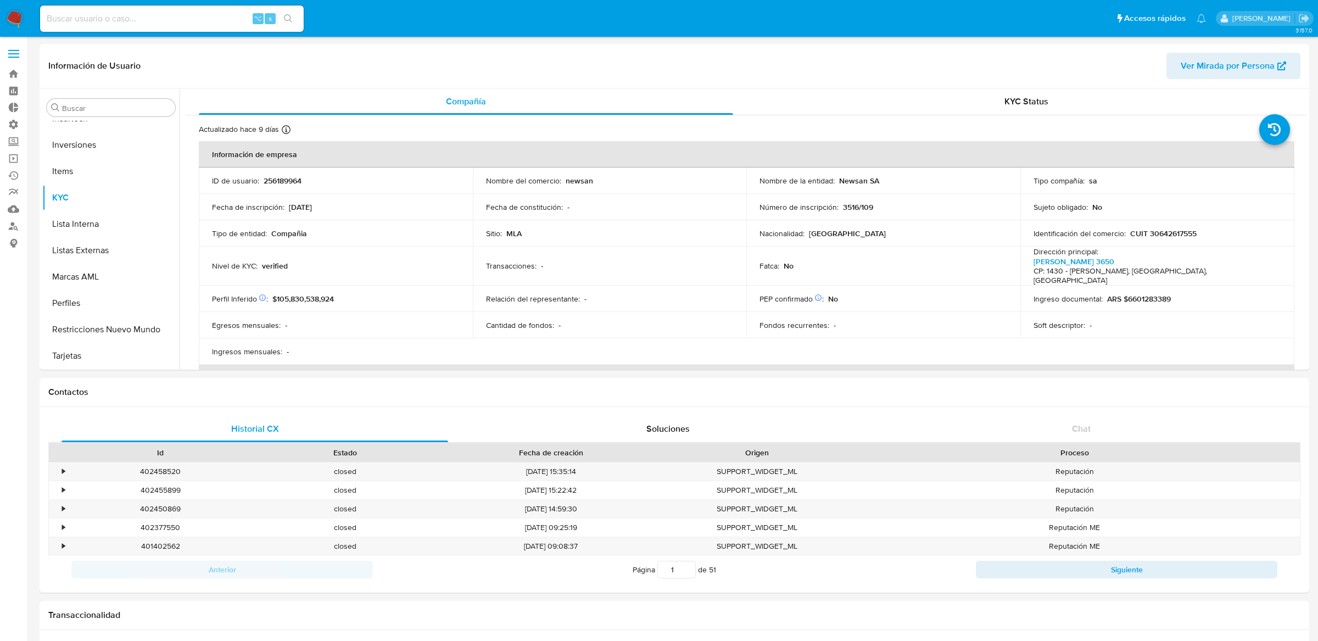
select select "10"
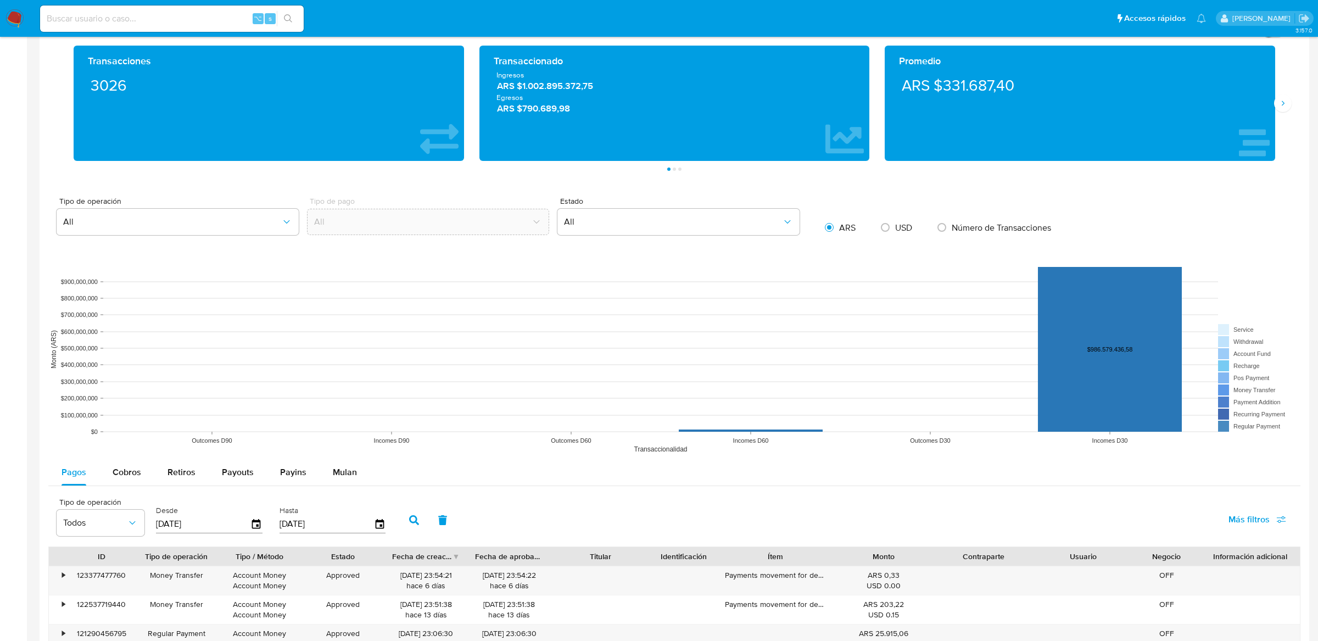
scroll to position [618, 0]
